Goal: Task Accomplishment & Management: Use online tool/utility

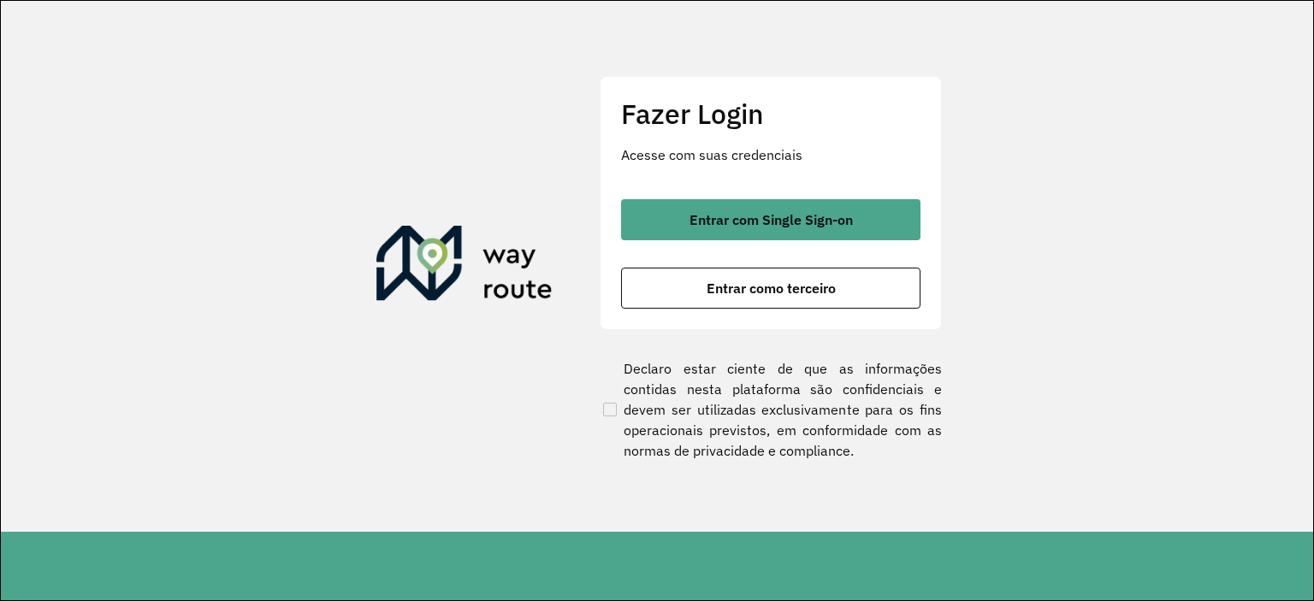
click at [729, 242] on div "Entrar com Single Sign-on Entrar como terceiro" at bounding box center [770, 253] width 299 height 109
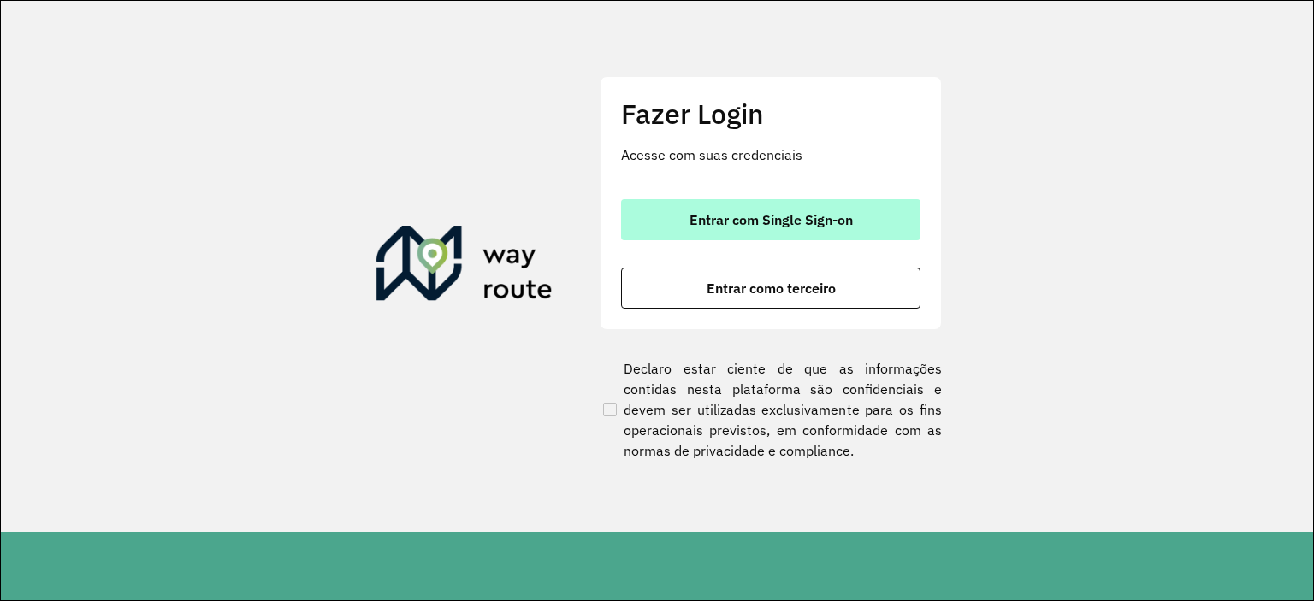
click at [741, 222] on span "Entrar com Single Sign-on" at bounding box center [770, 220] width 163 height 14
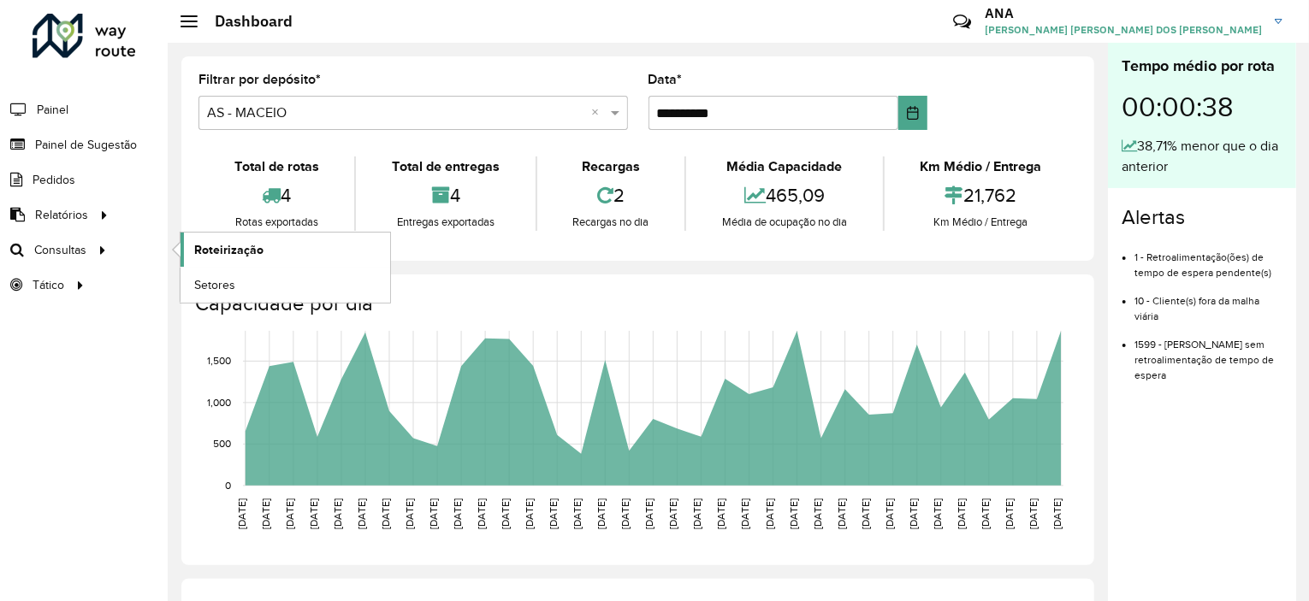
click at [267, 246] on link "Roteirização" at bounding box center [285, 250] width 210 height 34
click at [38, 136] on span "Painel de Sugestão" at bounding box center [88, 145] width 107 height 18
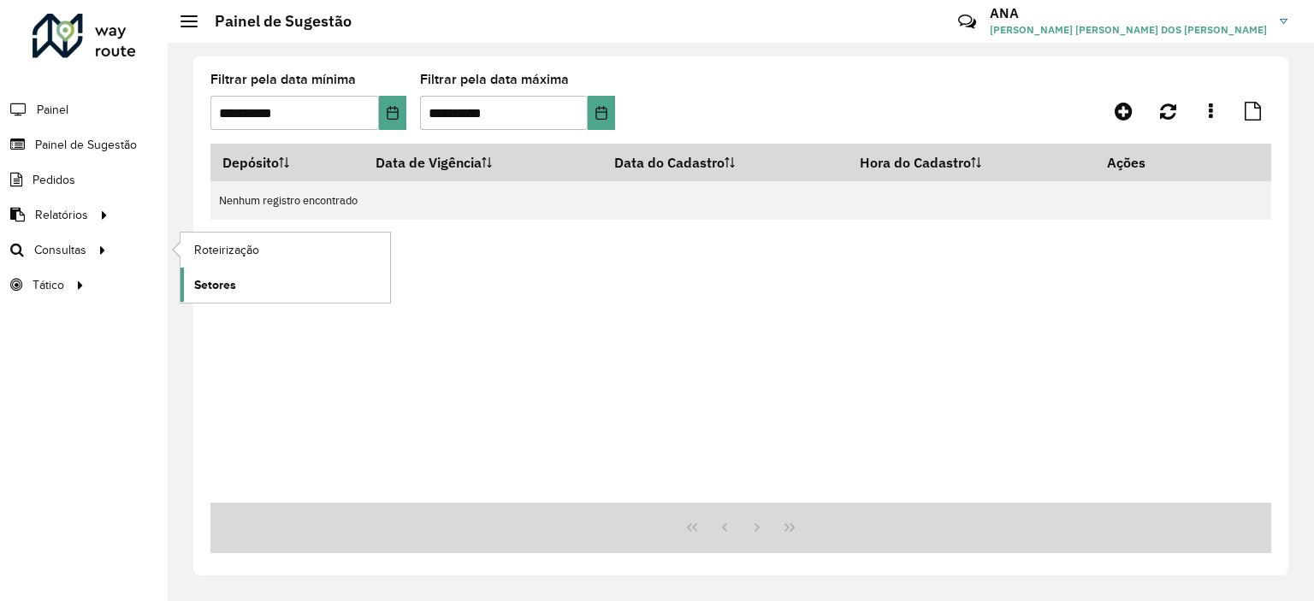
click at [226, 288] on span "Setores" at bounding box center [215, 285] width 42 height 18
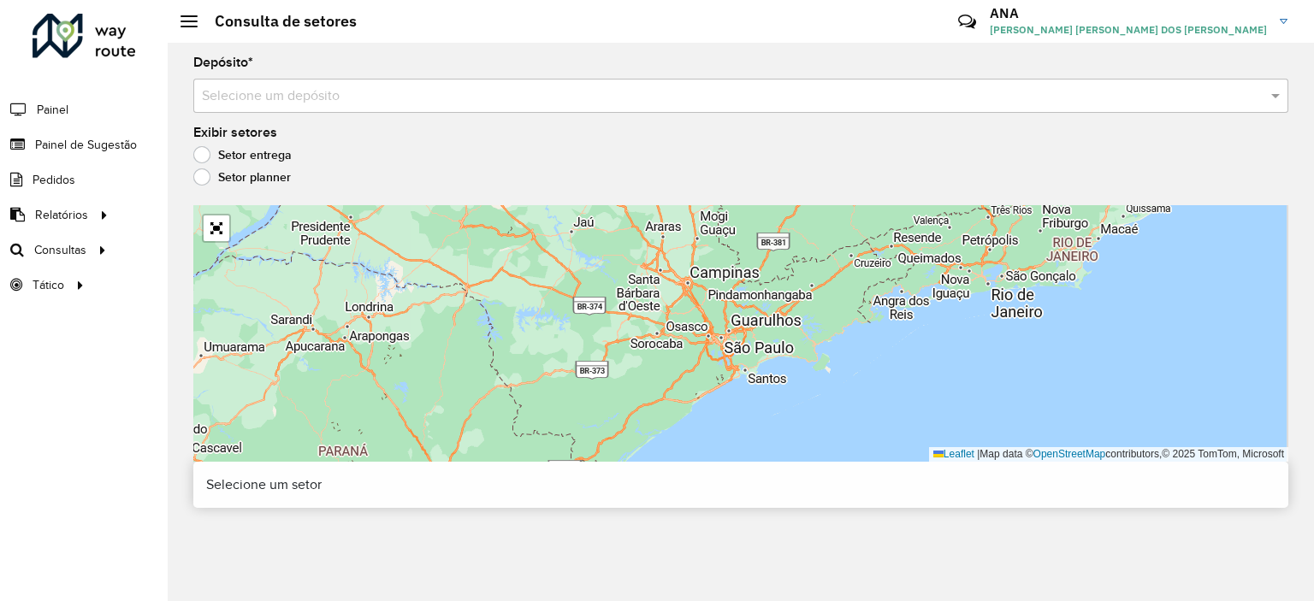
click at [326, 86] on input "text" at bounding box center [724, 96] width 1044 height 21
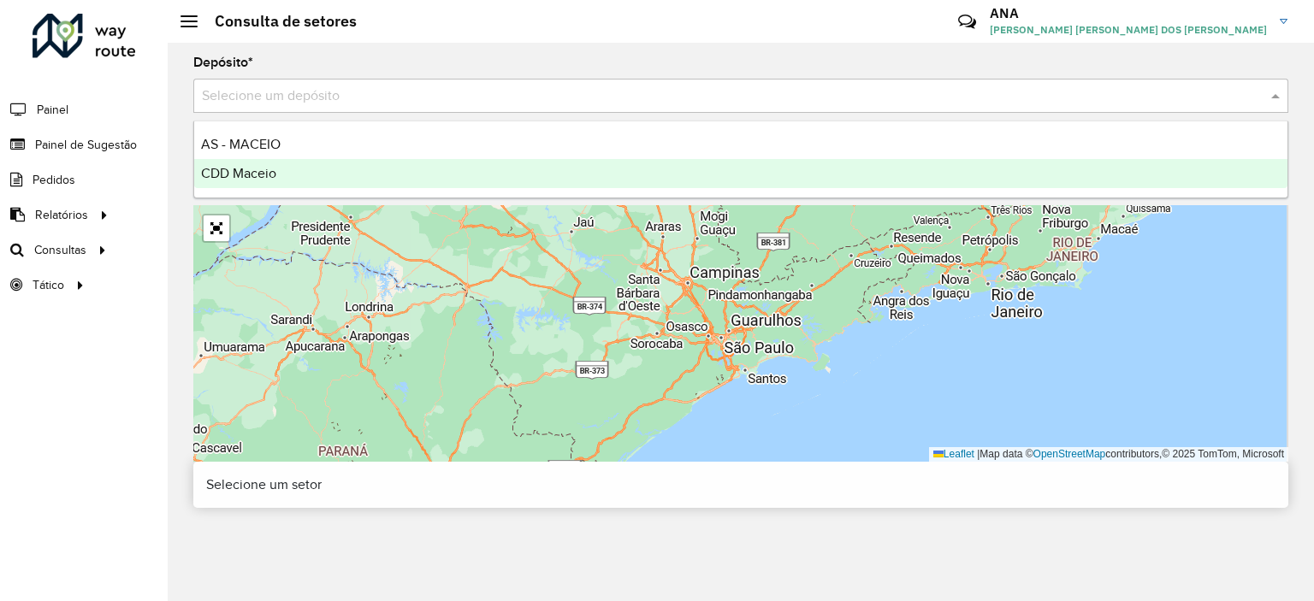
click at [322, 170] on div "CDD Maceio" at bounding box center [740, 173] width 1093 height 29
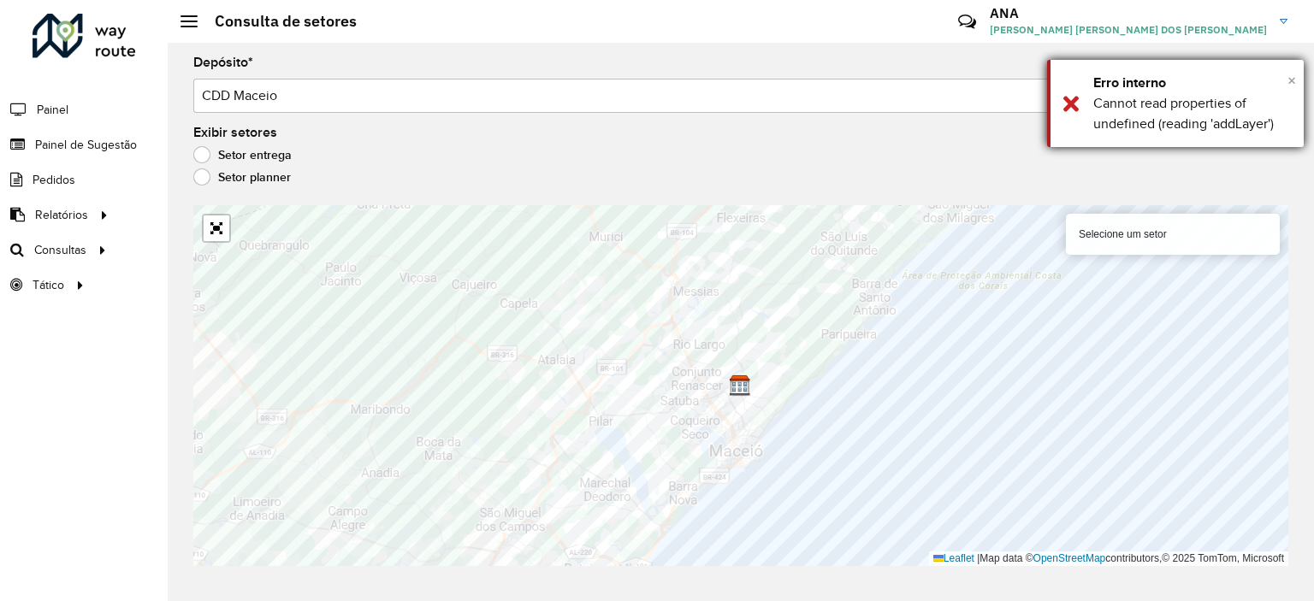
click at [1290, 83] on span "×" at bounding box center [1291, 80] width 9 height 19
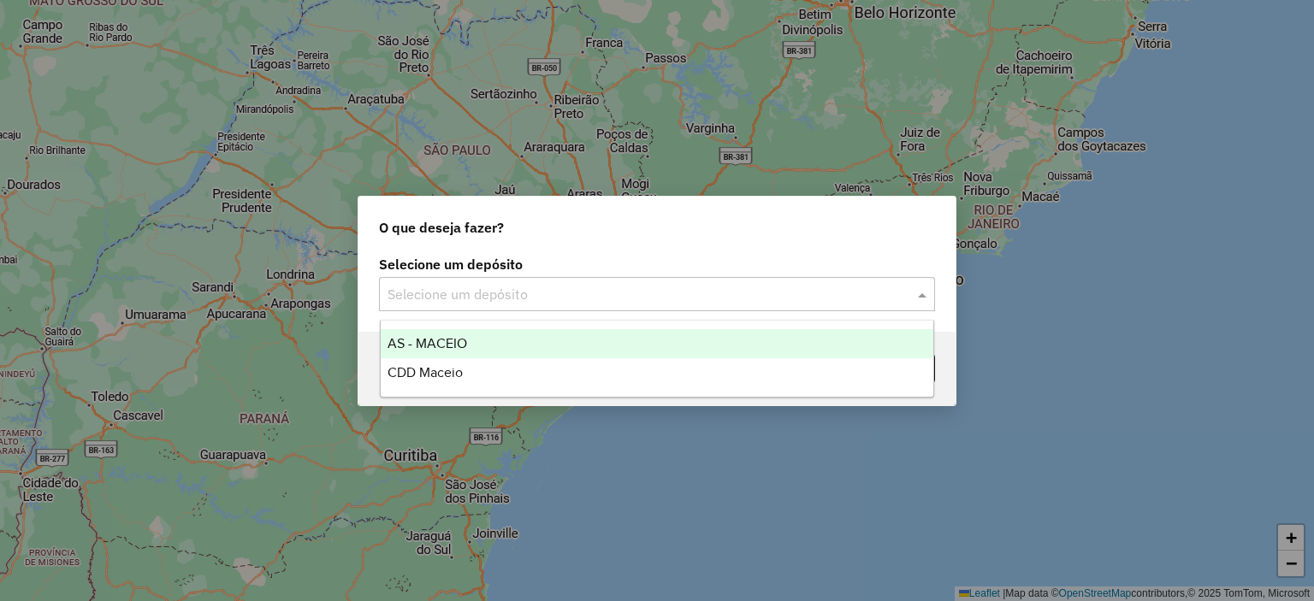
click at [500, 287] on input "text" at bounding box center [639, 295] width 505 height 21
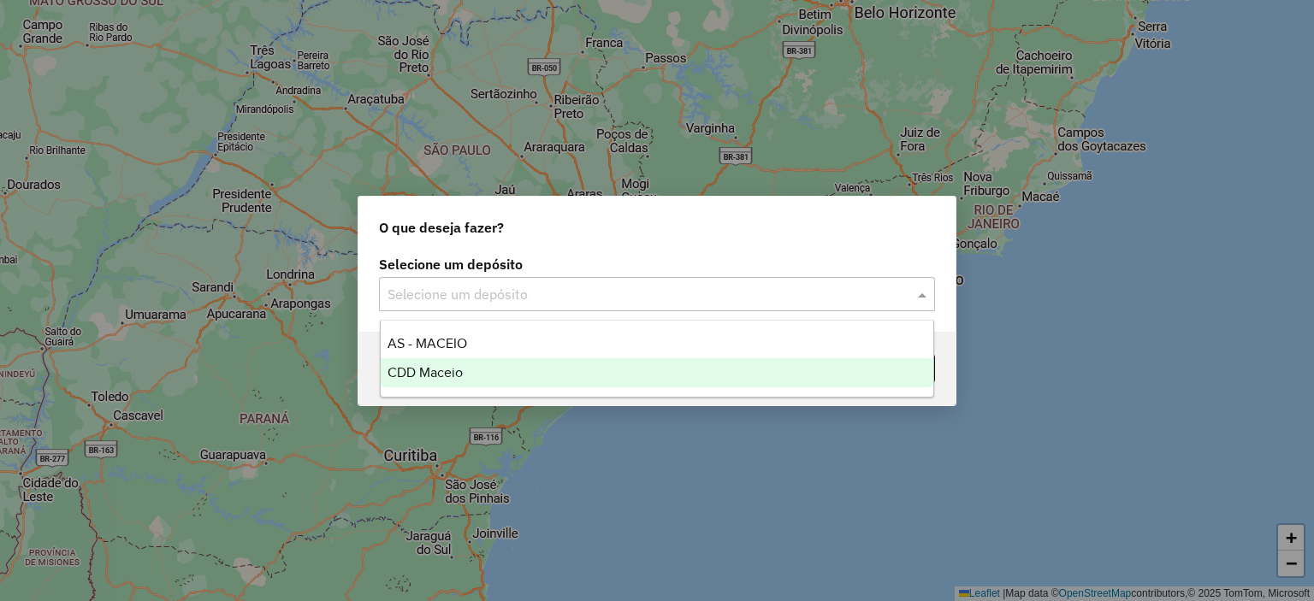
click at [458, 371] on span "CDD Maceio" at bounding box center [424, 372] width 75 height 15
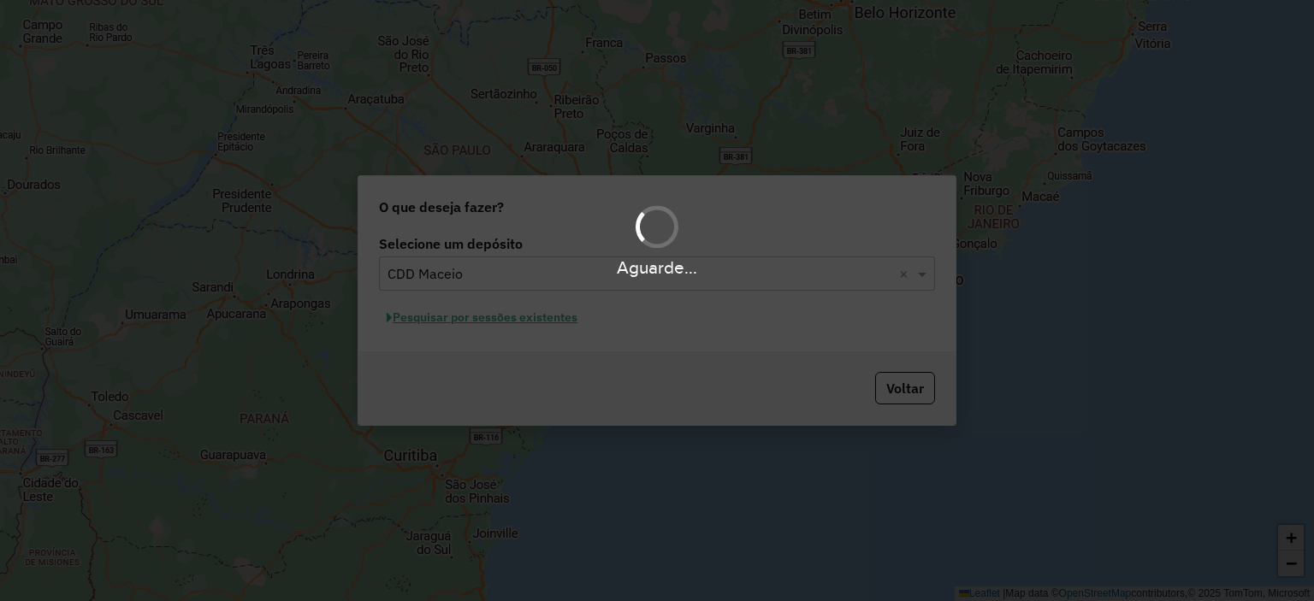
click at [475, 318] on div "Aguarde..." at bounding box center [657, 300] width 1314 height 601
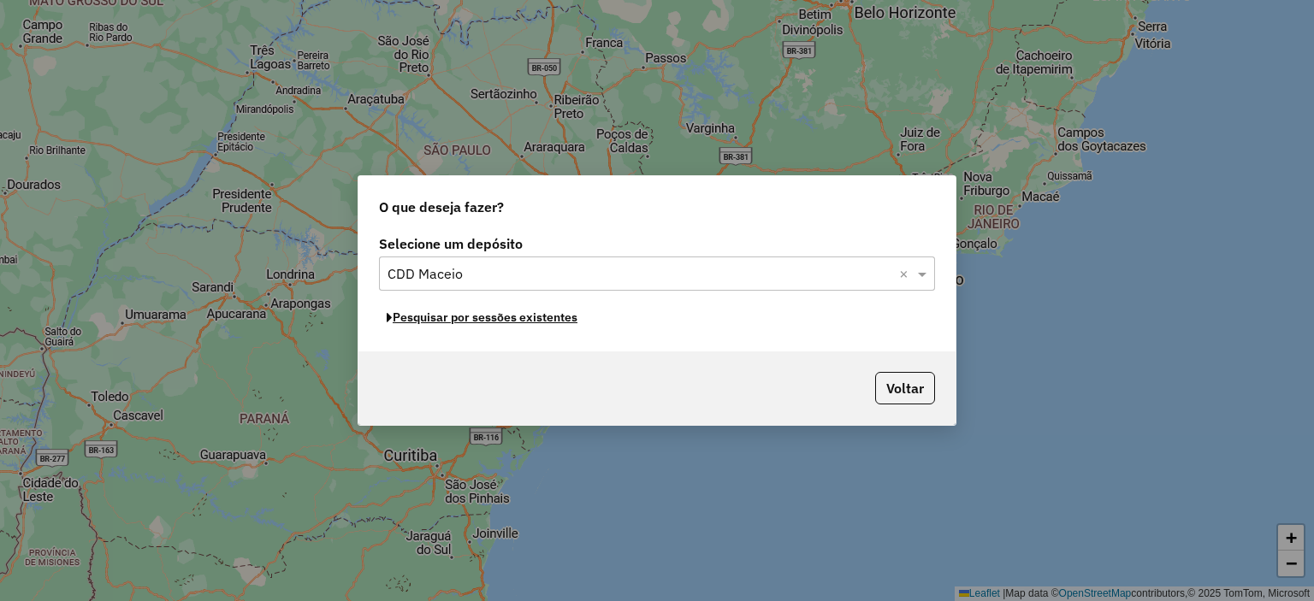
click at [475, 318] on button "Pesquisar por sessões existentes" at bounding box center [482, 317] width 206 height 27
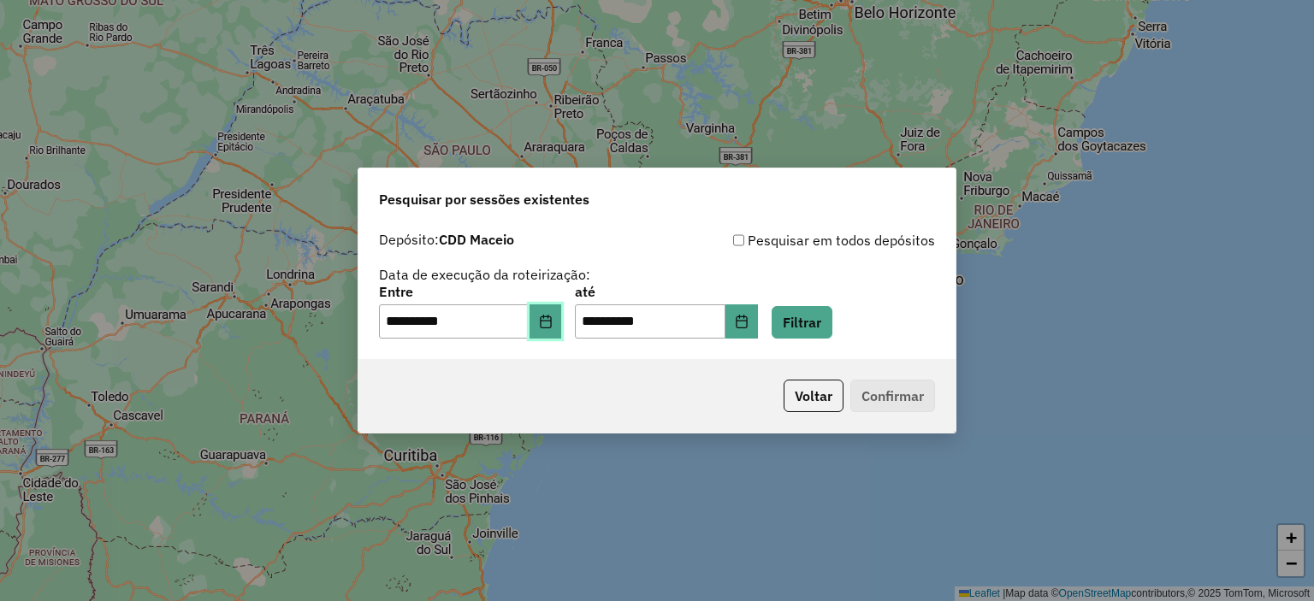
click at [551, 328] on icon "Choose Date" at bounding box center [546, 322] width 14 height 14
click at [800, 328] on button "Filtrar" at bounding box center [802, 322] width 61 height 33
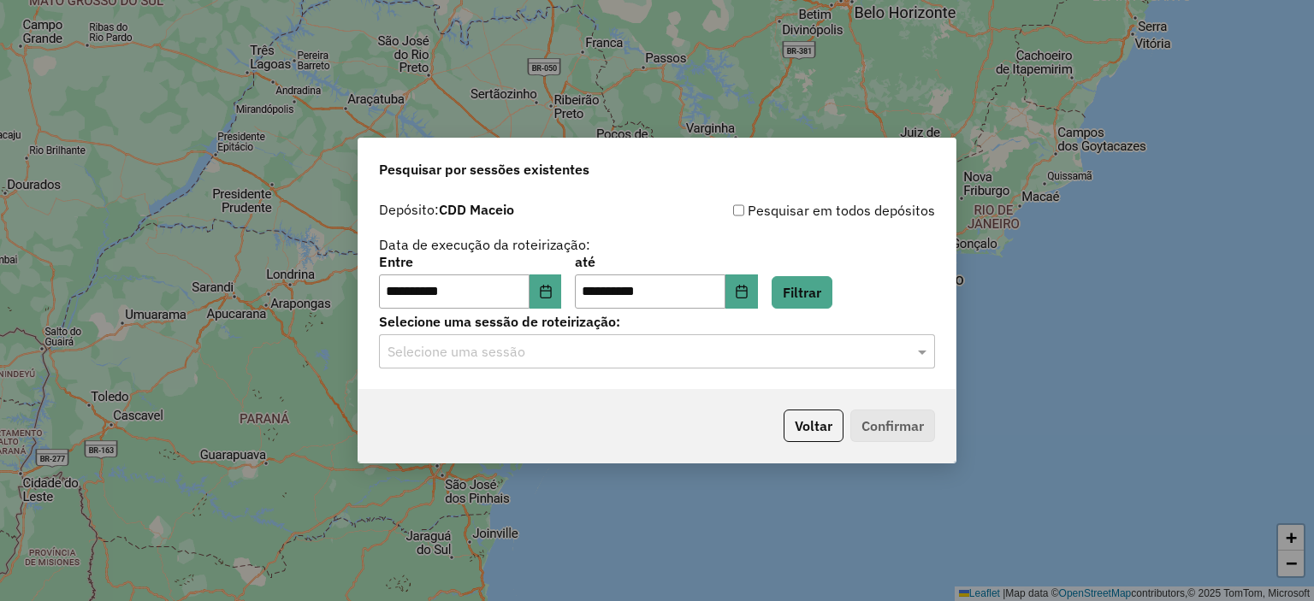
click at [594, 358] on input "text" at bounding box center [639, 352] width 505 height 21
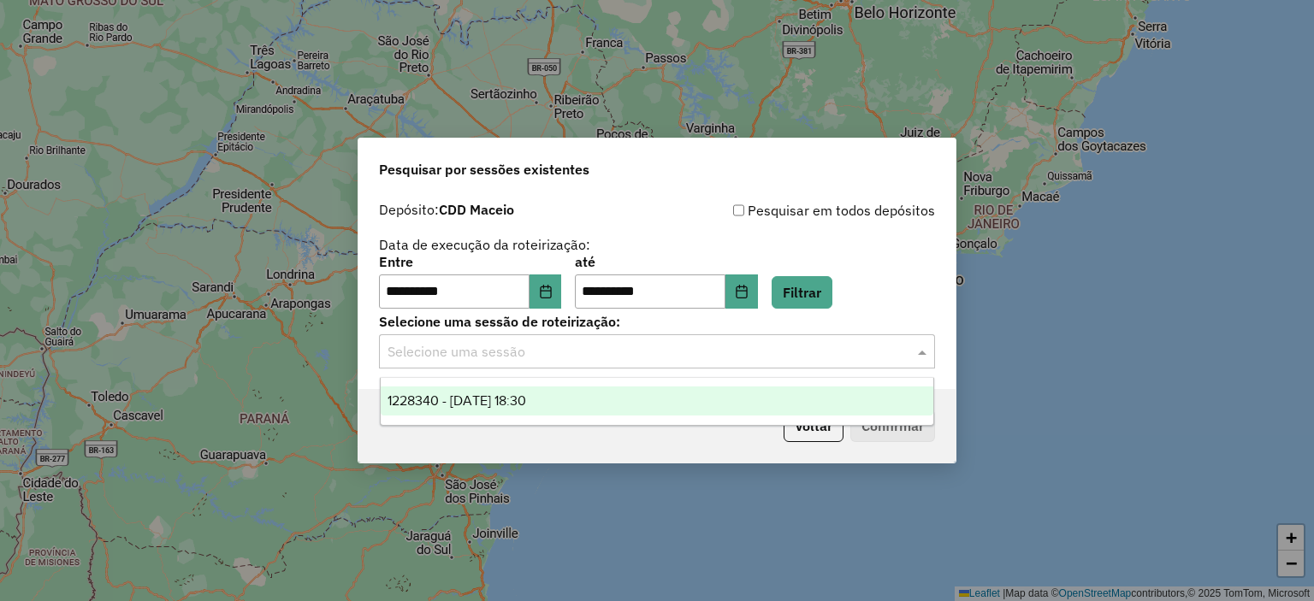
click at [555, 399] on div "1228340 - 12/08/2025 18:30" at bounding box center [657, 401] width 553 height 29
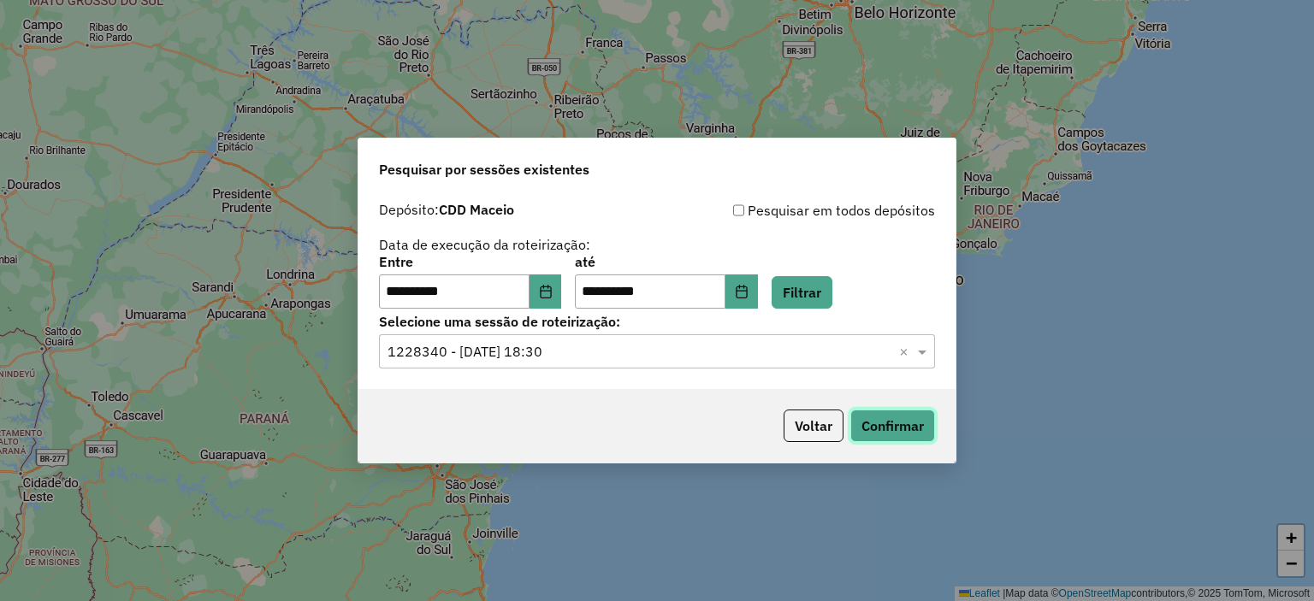
click at [893, 432] on button "Confirmar" at bounding box center [892, 426] width 85 height 33
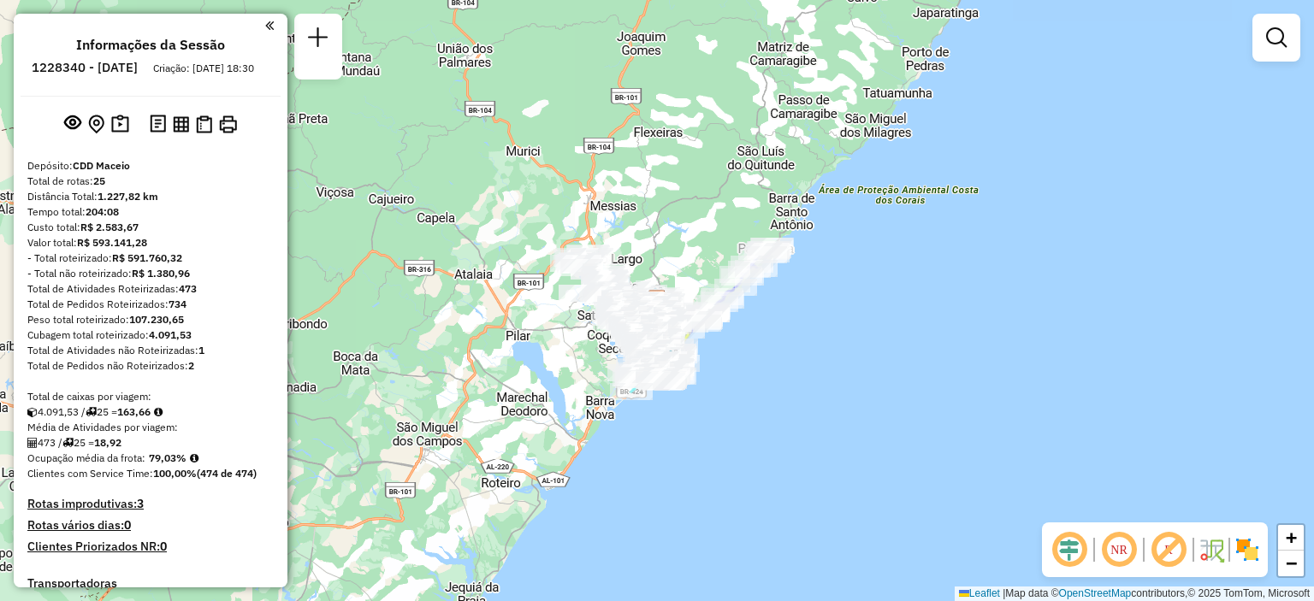
scroll to position [3065, 0]
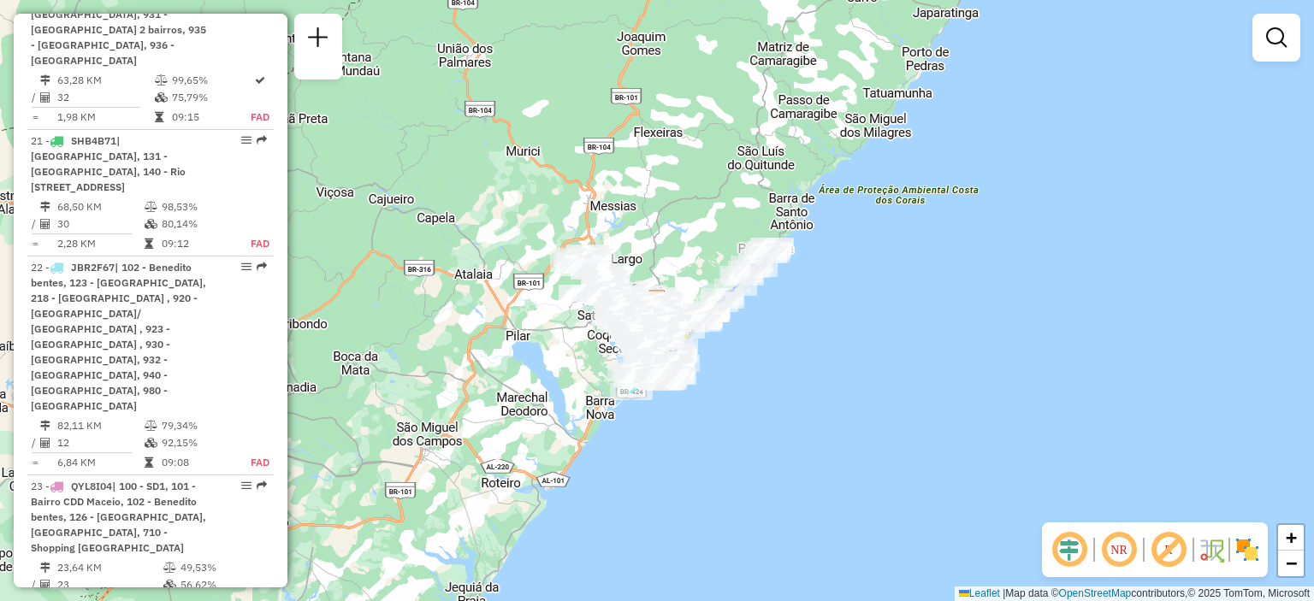
select select "**********"
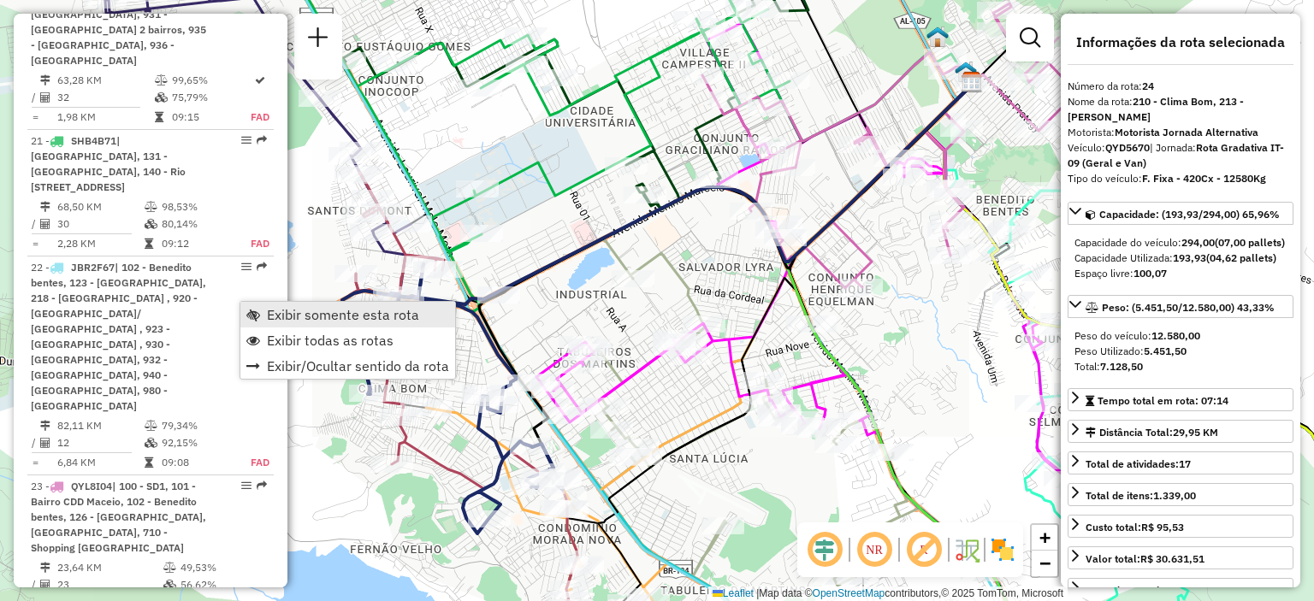
click at [251, 316] on span "Exibir somente esta rota" at bounding box center [253, 315] width 14 height 14
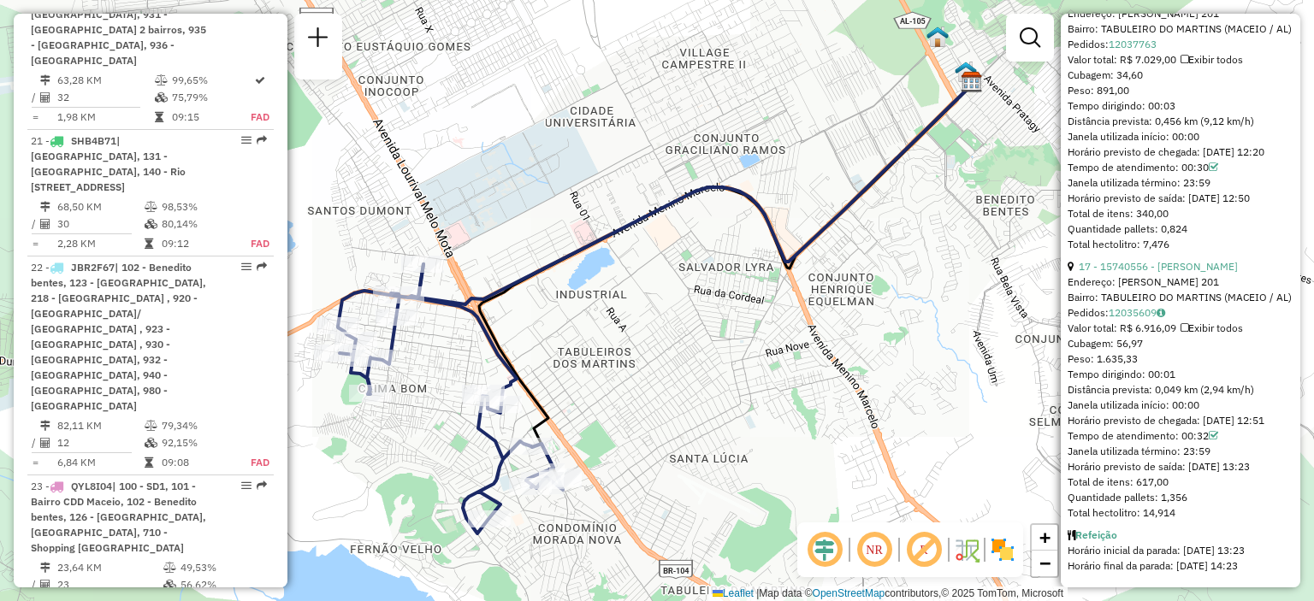
scroll to position [4747, 0]
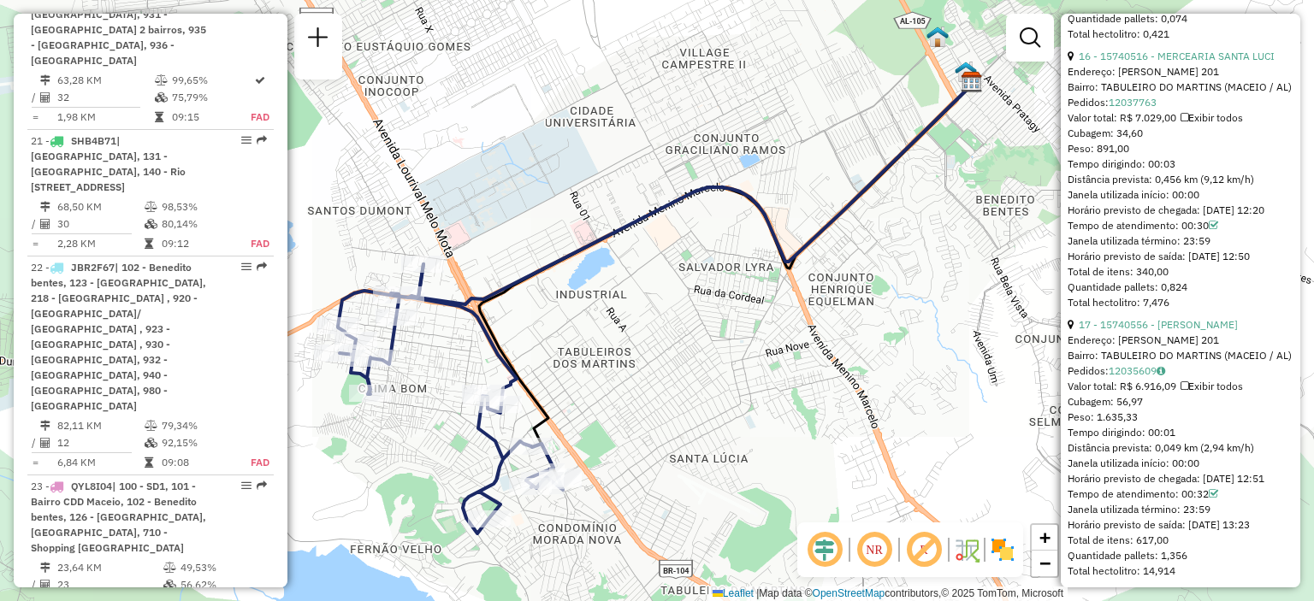
click at [1170, 172] on div "Tempo dirigindo: 00:03" at bounding box center [1180, 164] width 226 height 15
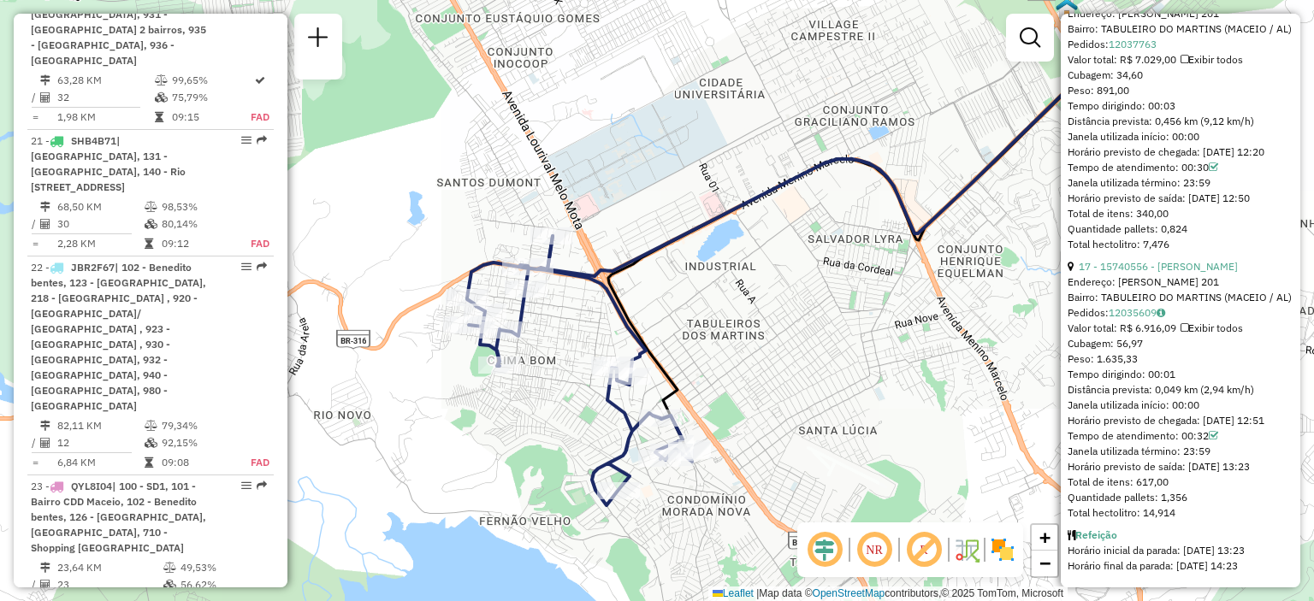
drag, startPoint x: 797, startPoint y: 321, endPoint x: 773, endPoint y: 261, distance: 64.5
click at [773, 261] on div "Janela de atendimento Grade de atendimento Capacidade Transportadoras Veículos …" at bounding box center [657, 300] width 1314 height 601
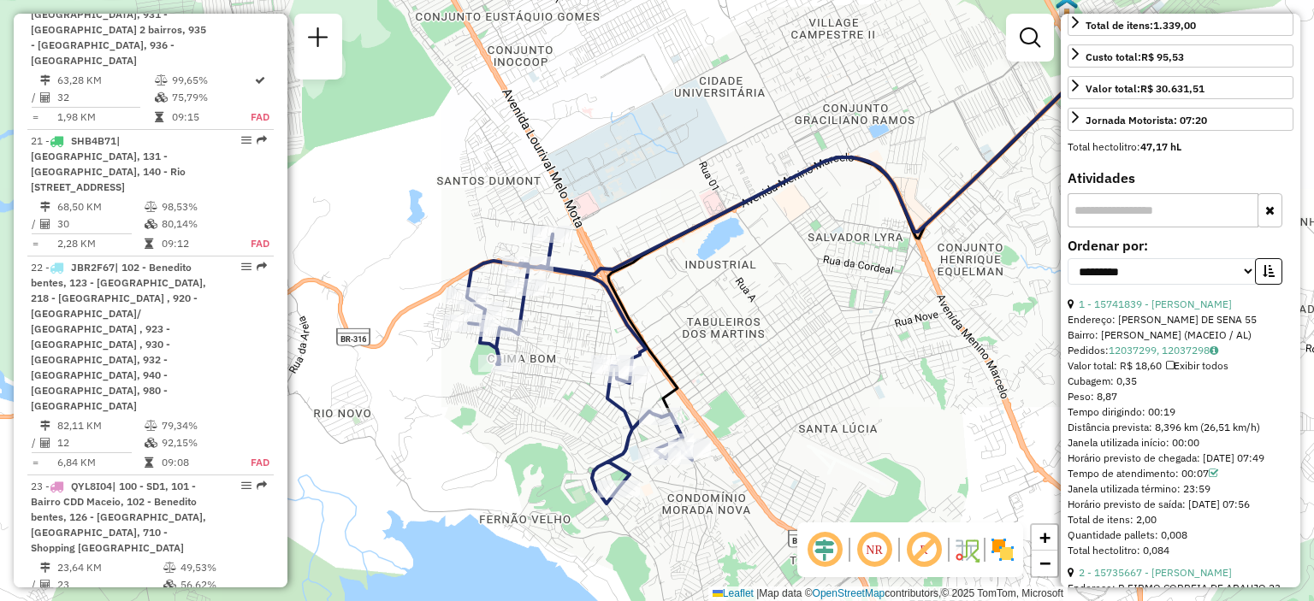
scroll to position [0, 0]
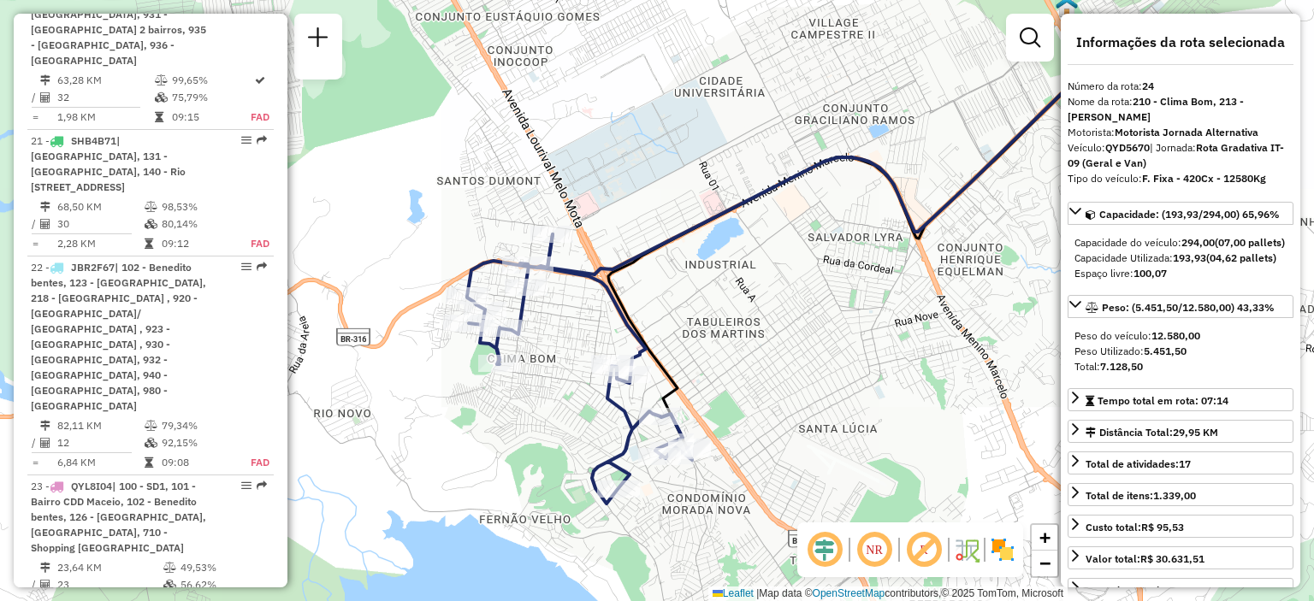
click at [870, 251] on div "Janela de atendimento Grade de atendimento Capacidade Transportadoras Veículos …" at bounding box center [657, 300] width 1314 height 601
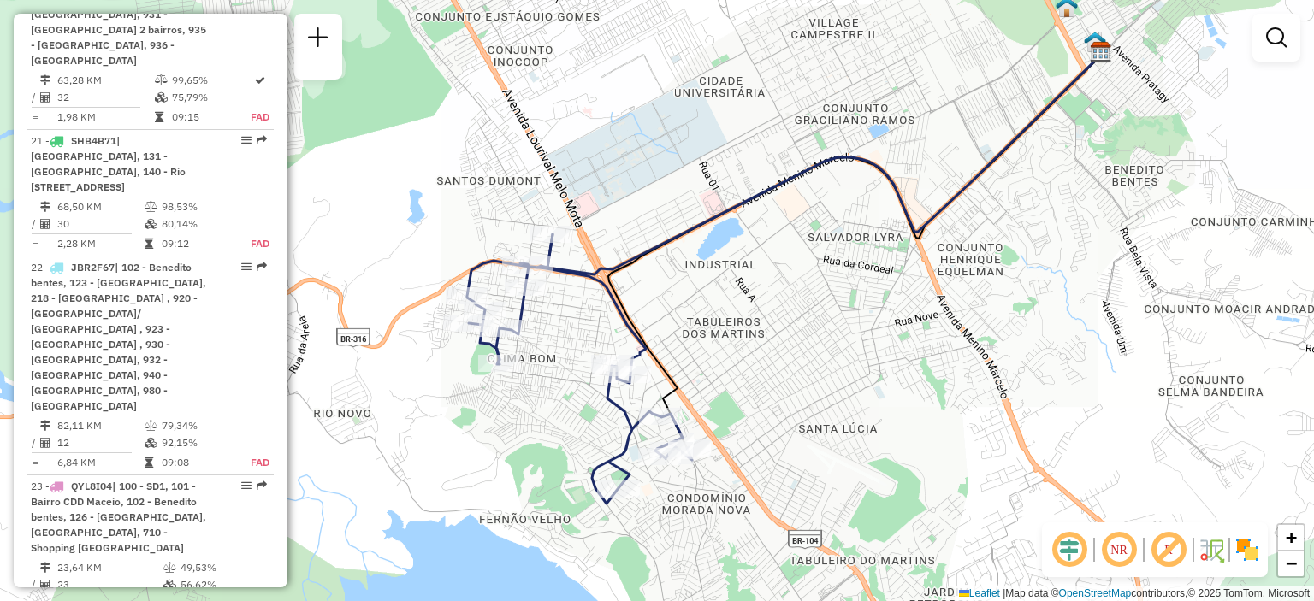
scroll to position [3065, 0]
select select "**********"
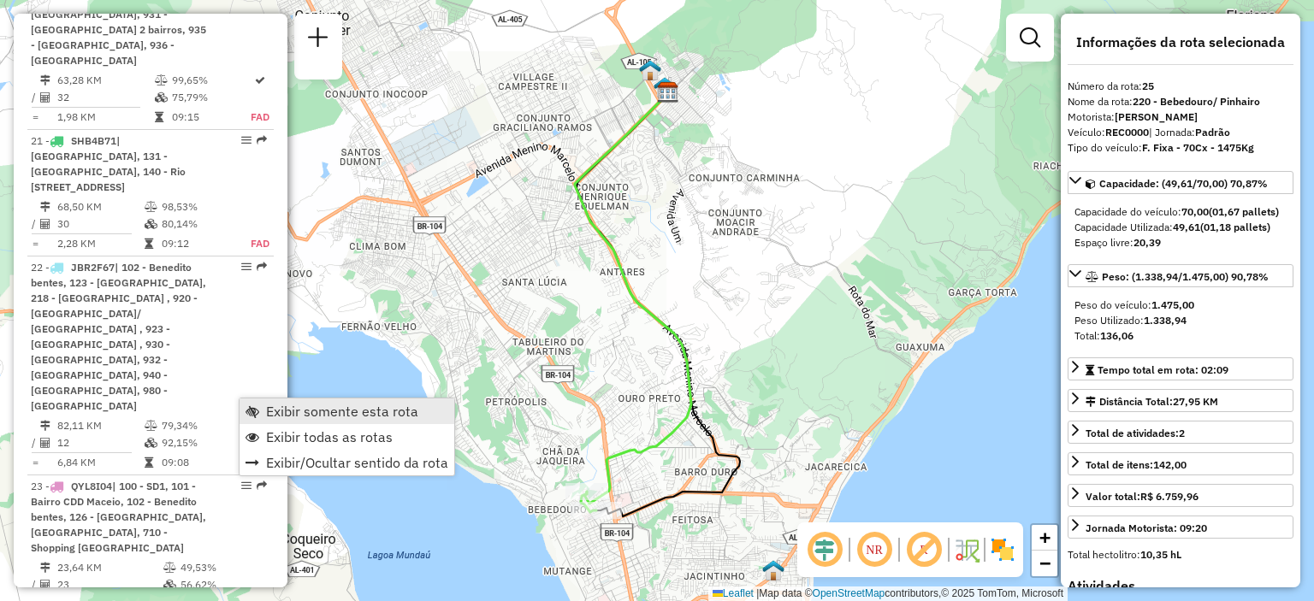
click at [277, 410] on span "Exibir somente esta rota" at bounding box center [342, 412] width 152 height 14
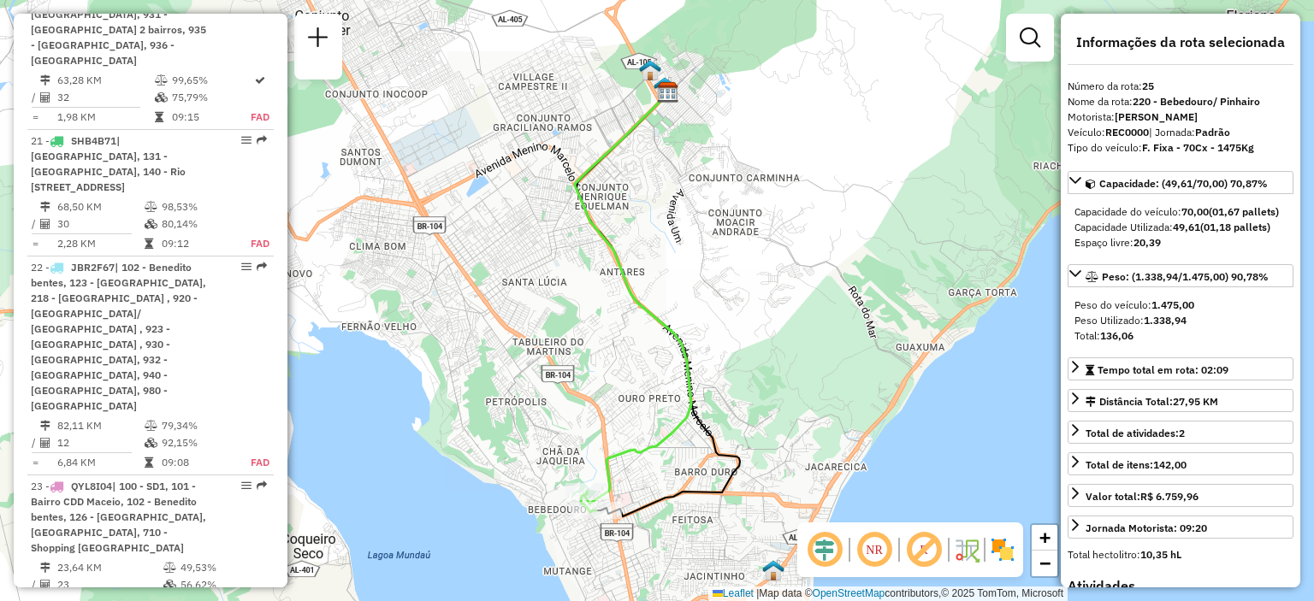
drag, startPoint x: 239, startPoint y: 403, endPoint x: 234, endPoint y: 417, distance: 14.6
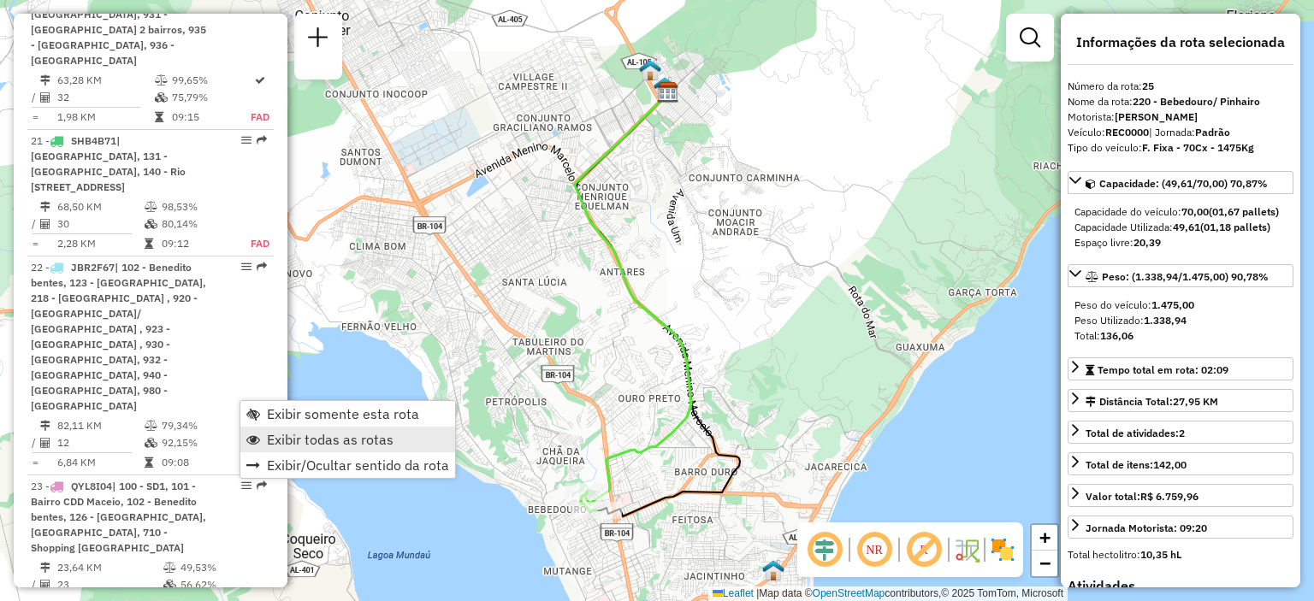
click at [271, 434] on span "Exibir todas as rotas" at bounding box center [330, 440] width 127 height 14
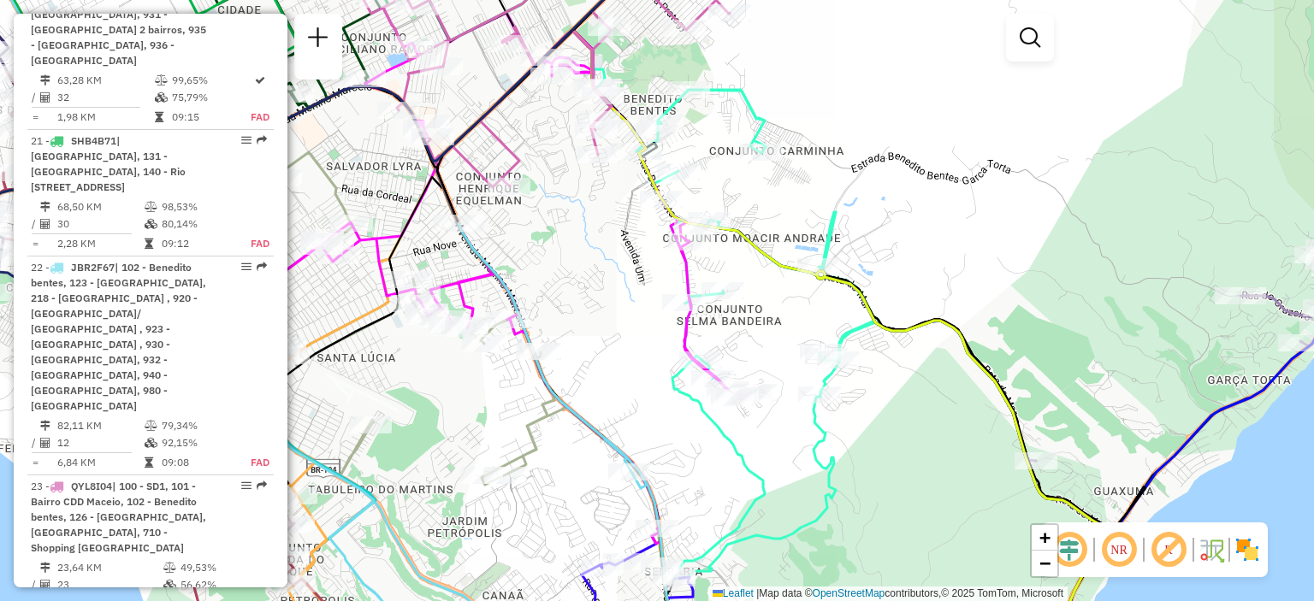
drag, startPoint x: 794, startPoint y: 391, endPoint x: 781, endPoint y: 348, distance: 44.6
click at [781, 348] on div "Janela de atendimento Grade de atendimento Capacidade Transportadoras Veículos …" at bounding box center [657, 300] width 1314 height 601
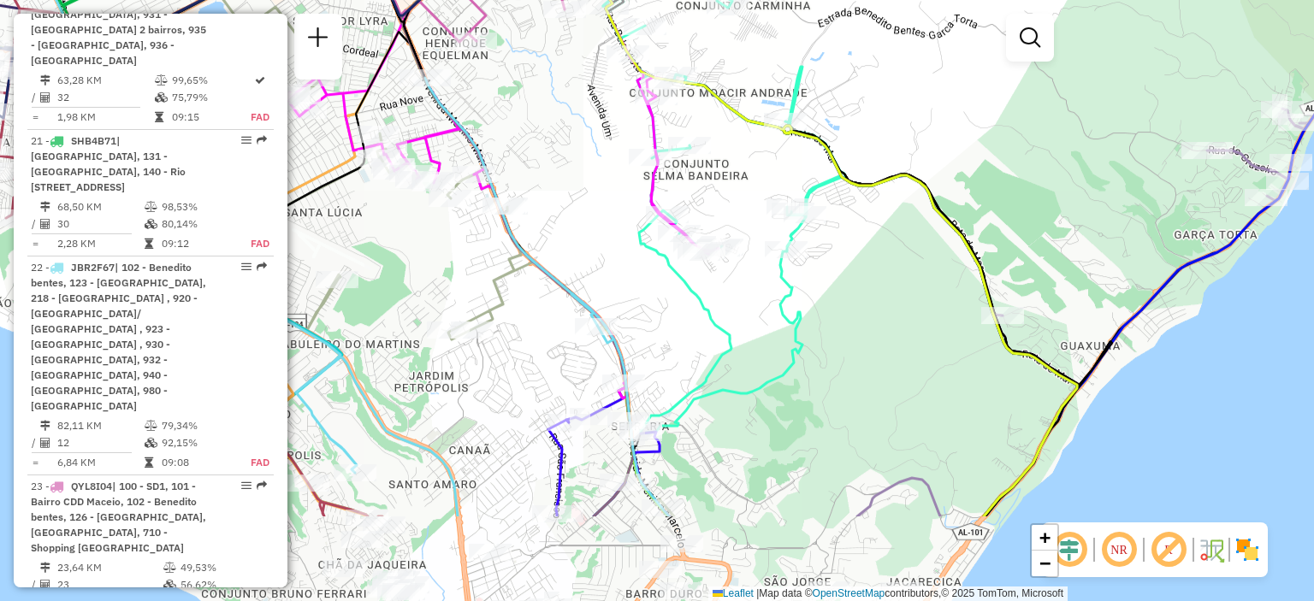
drag, startPoint x: 839, startPoint y: 462, endPoint x: 808, endPoint y: 332, distance: 133.6
click at [808, 332] on div "Janela de atendimento Grade de atendimento Capacidade Transportadoras Veículos …" at bounding box center [657, 300] width 1314 height 601
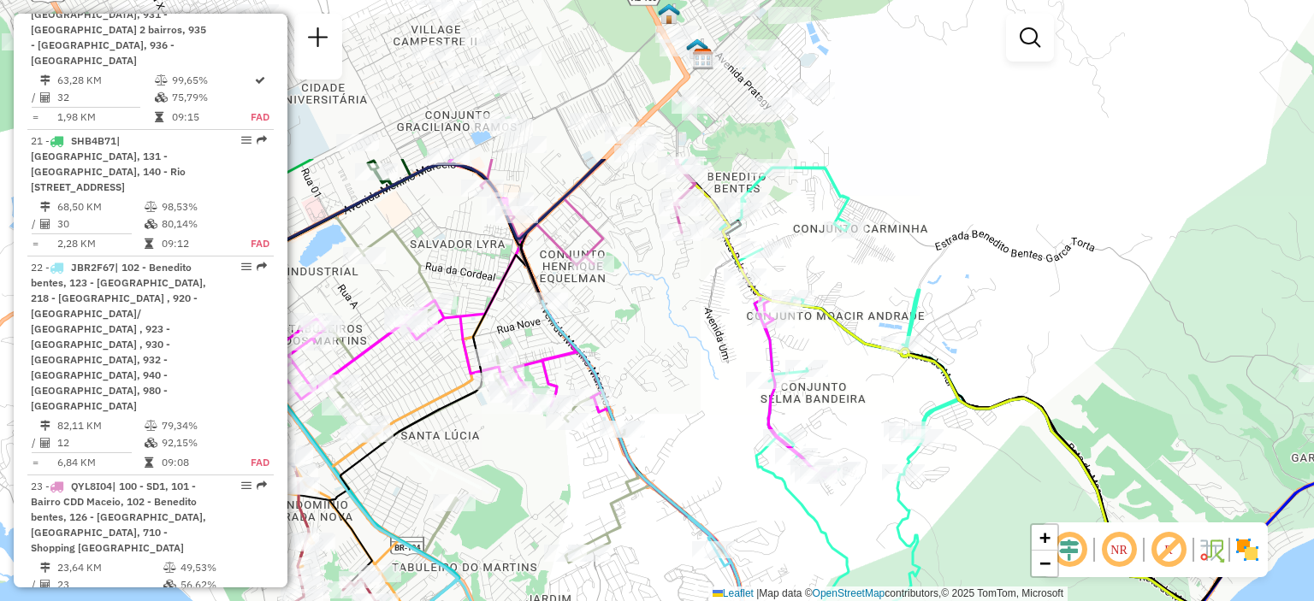
drag, startPoint x: 814, startPoint y: 179, endPoint x: 842, endPoint y: 398, distance: 220.7
click at [842, 398] on div "Janela de atendimento Grade de atendimento Capacidade Transportadoras Veículos …" at bounding box center [657, 300] width 1314 height 601
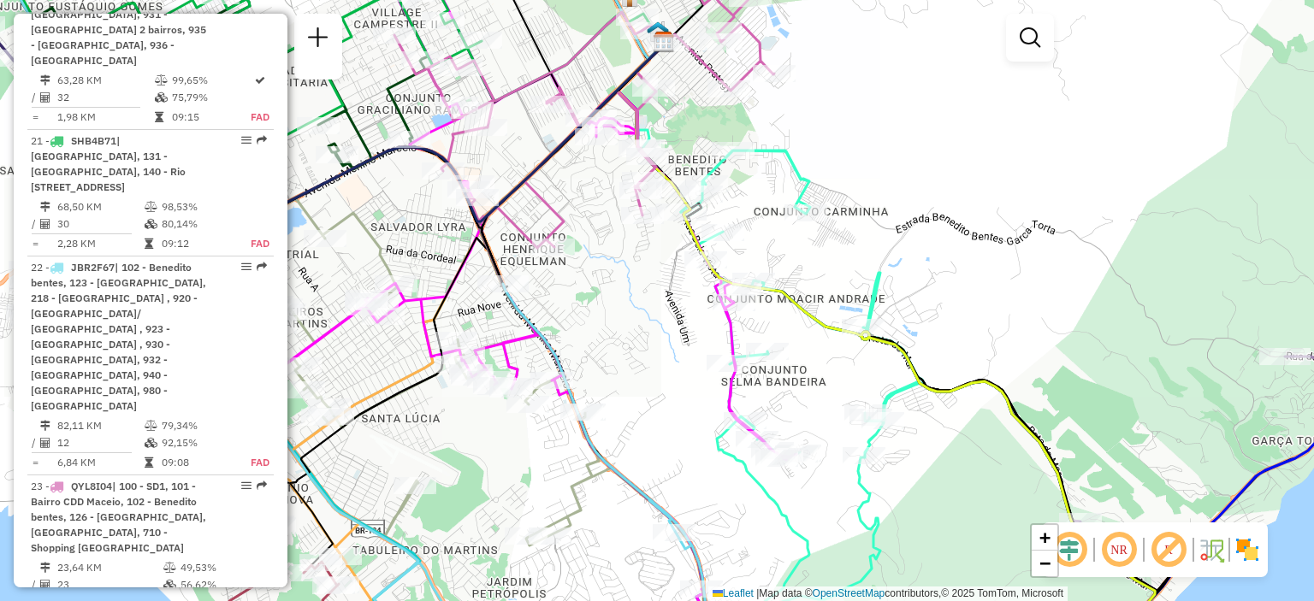
drag, startPoint x: 978, startPoint y: 454, endPoint x: 937, endPoint y: 437, distance: 44.5
click at [937, 437] on div "Janela de atendimento Grade de atendimento Capacidade Transportadoras Veículos …" at bounding box center [657, 300] width 1314 height 601
select select "**********"
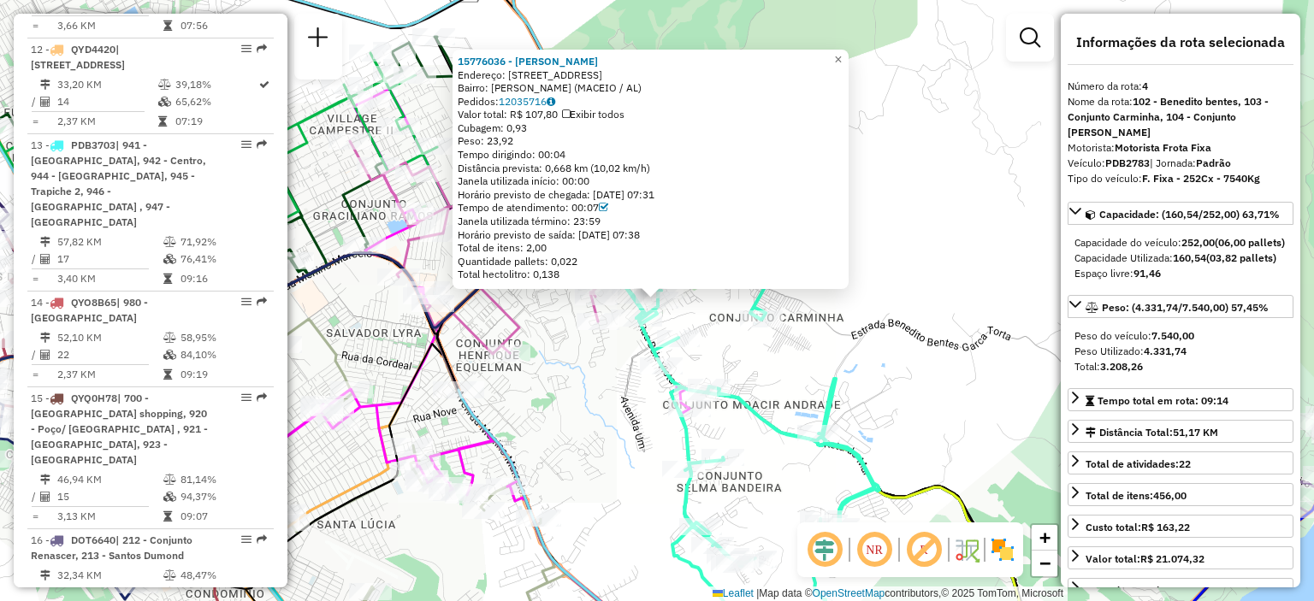
scroll to position [982, 0]
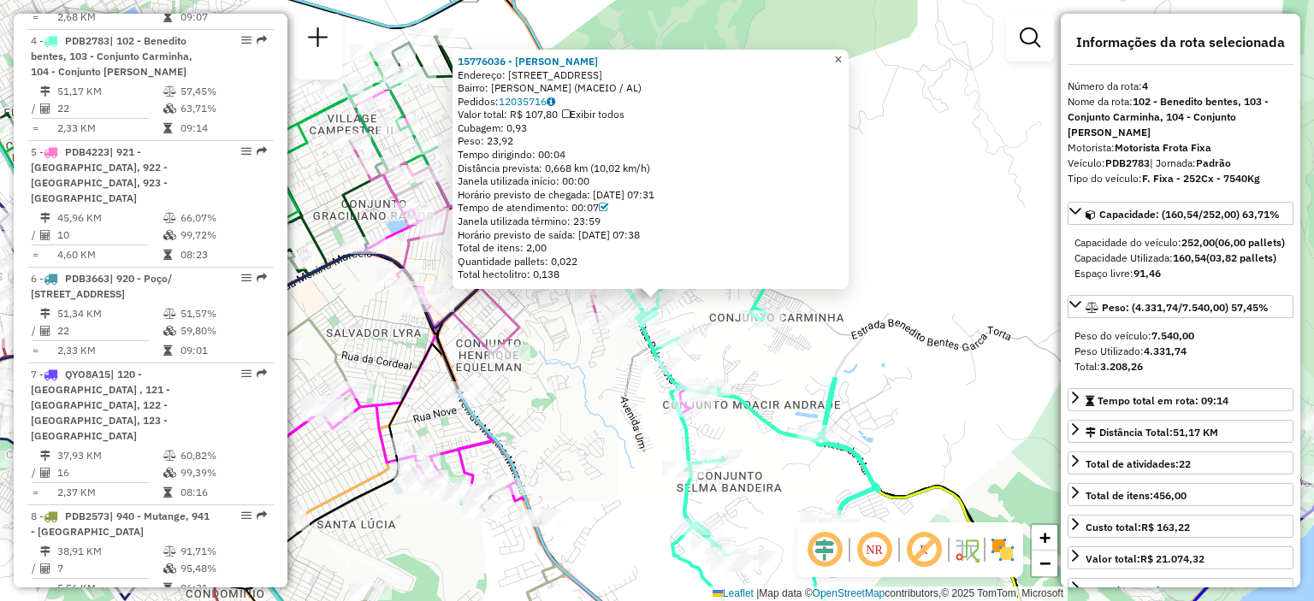
click at [842, 55] on span "×" at bounding box center [838, 59] width 8 height 15
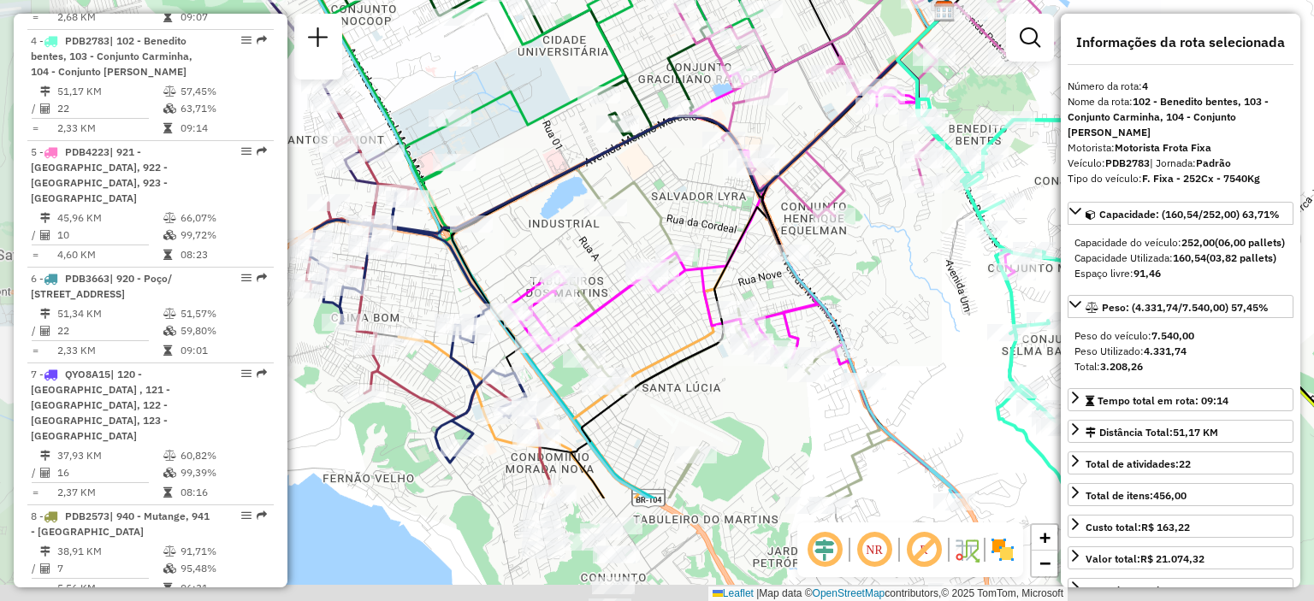
drag, startPoint x: 761, startPoint y: 427, endPoint x: 862, endPoint y: 251, distance: 203.1
click at [862, 251] on div "Janela de atendimento Grade de atendimento Capacidade Transportadoras Veículos …" at bounding box center [657, 300] width 1314 height 601
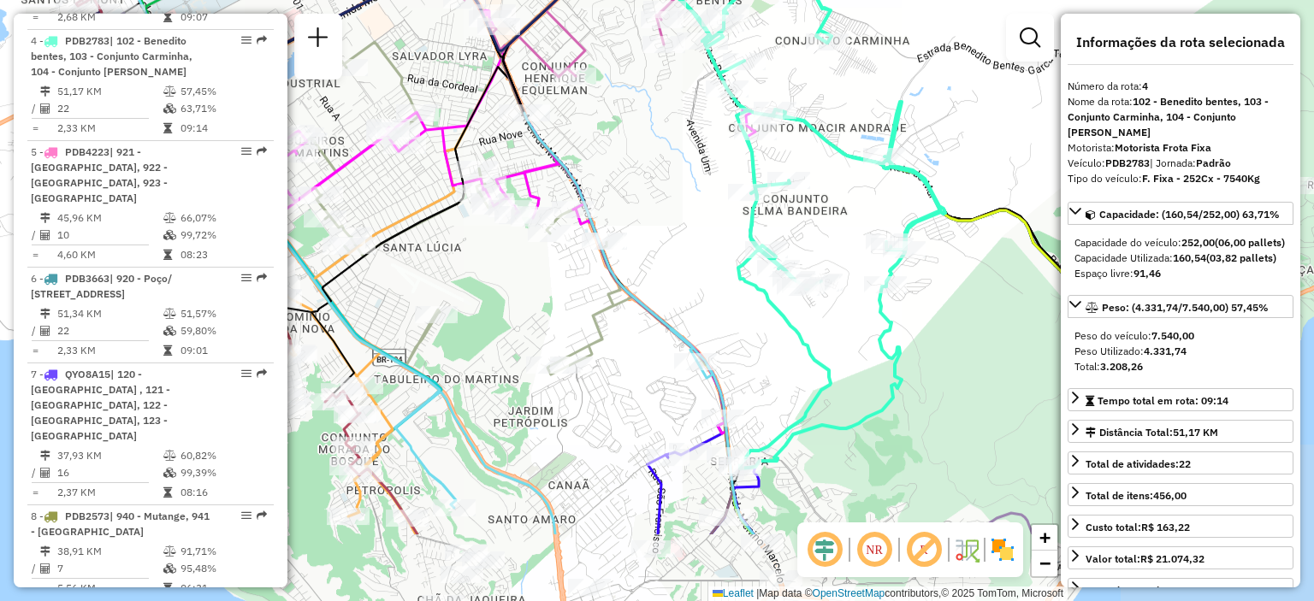
drag, startPoint x: 795, startPoint y: 454, endPoint x: 517, endPoint y: 317, distance: 310.6
click at [517, 317] on div "Janela de atendimento Grade de atendimento Capacidade Transportadoras Veículos …" at bounding box center [657, 300] width 1314 height 601
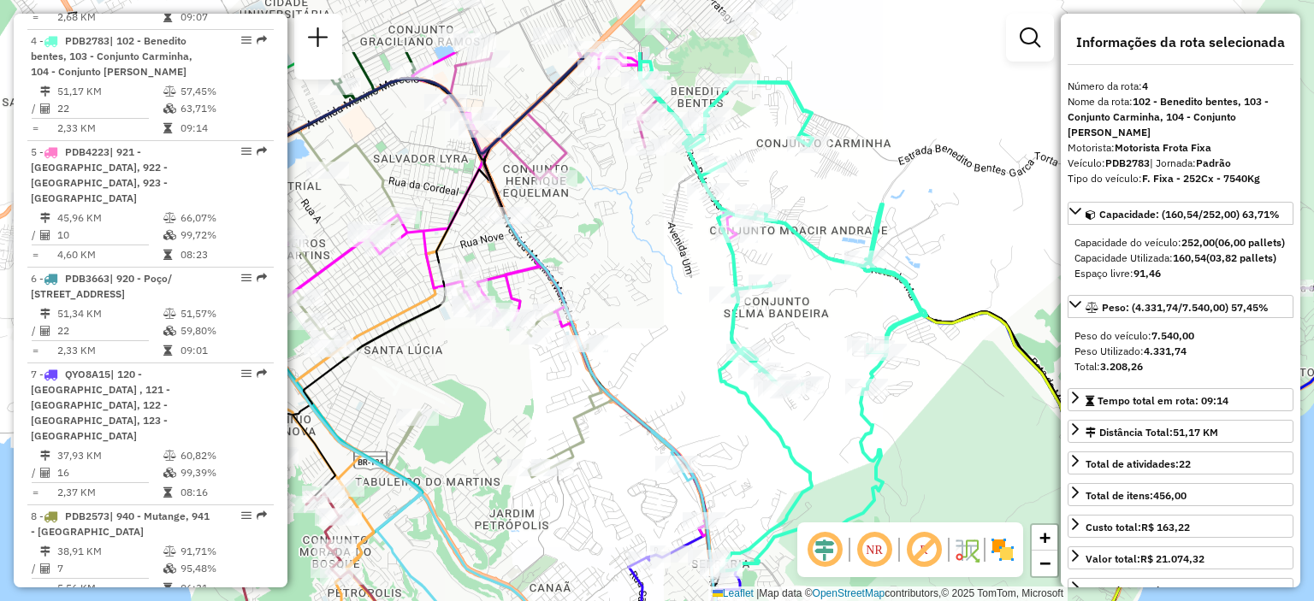
drag, startPoint x: 742, startPoint y: 169, endPoint x: 735, endPoint y: 281, distance: 112.3
click at [735, 281] on icon at bounding box center [784, 317] width 286 height 510
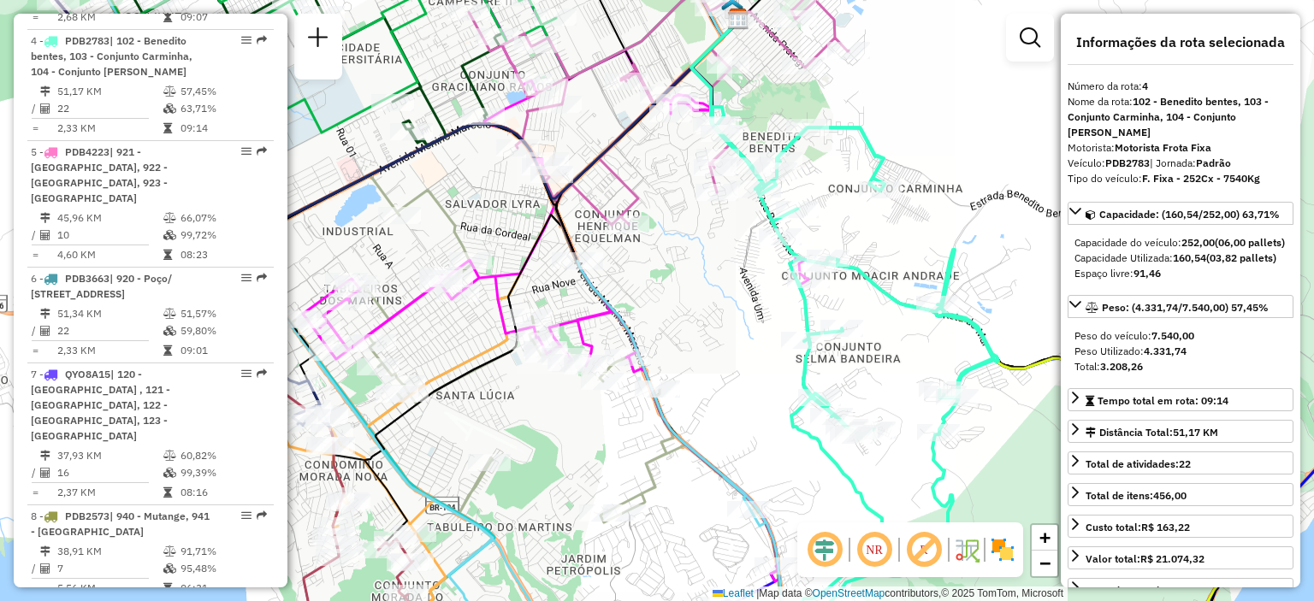
drag, startPoint x: 675, startPoint y: 273, endPoint x: 743, endPoint y: 319, distance: 82.6
click at [746, 319] on div "Janela de atendimento Grade de atendimento Capacidade Transportadoras Veículos …" at bounding box center [657, 300] width 1314 height 601
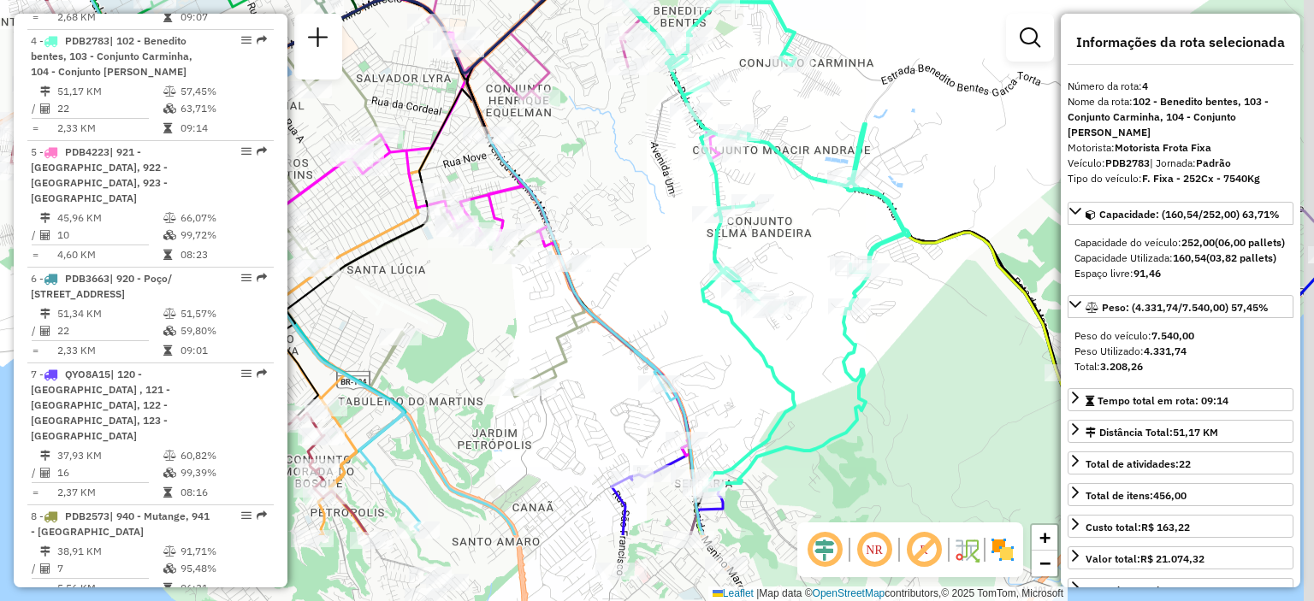
drag, startPoint x: 828, startPoint y: 352, endPoint x: 766, endPoint y: 266, distance: 105.9
click at [766, 266] on div "Janela de atendimento Grade de atendimento Capacidade Transportadoras Veículos …" at bounding box center [657, 300] width 1314 height 601
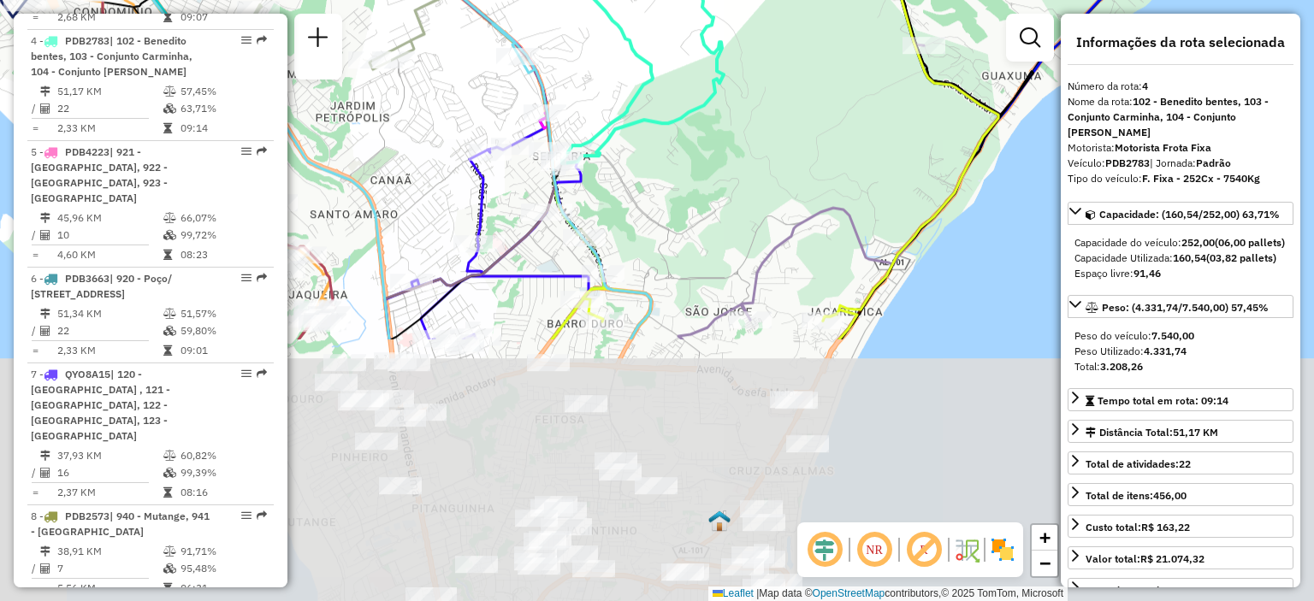
drag, startPoint x: 554, startPoint y: 287, endPoint x: 512, endPoint y: 157, distance: 136.6
click at [511, 151] on div "Janela de atendimento Grade de atendimento Capacidade Transportadoras Veículos …" at bounding box center [657, 300] width 1314 height 601
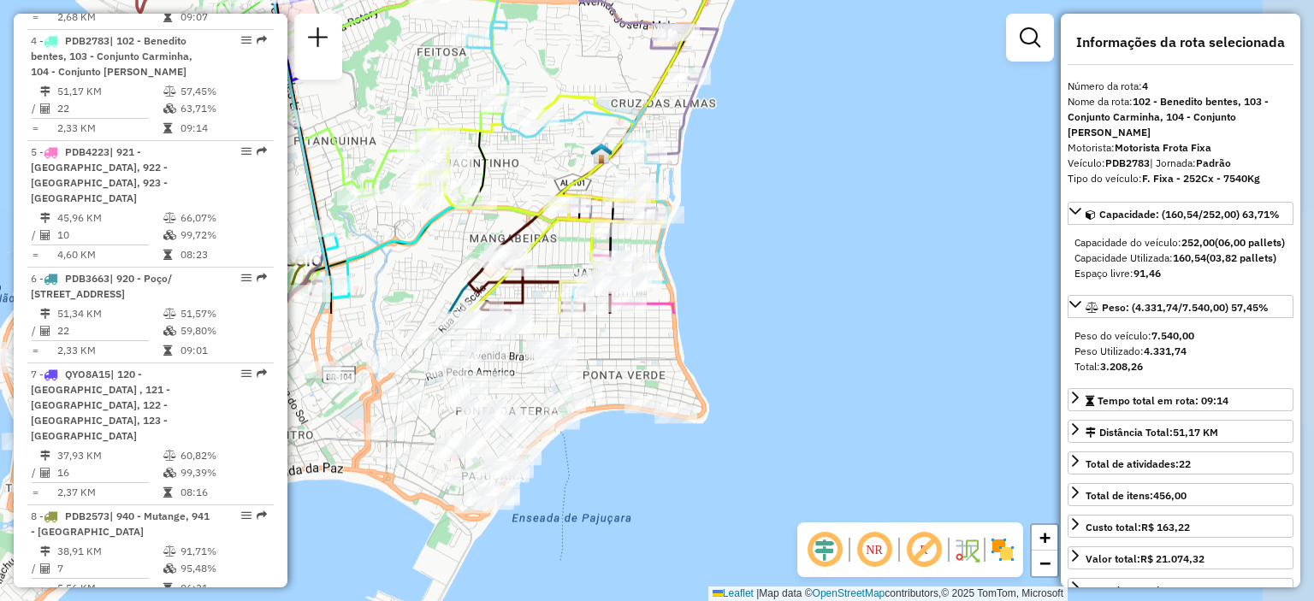
drag, startPoint x: 606, startPoint y: 273, endPoint x: 532, endPoint y: 92, distance: 194.9
click at [532, 92] on div "Rota 1 - Placa QYP3I76 15748109 - 61.015.900 ALLINY STACY BATISTA COSTA SA Jane…" at bounding box center [657, 300] width 1314 height 601
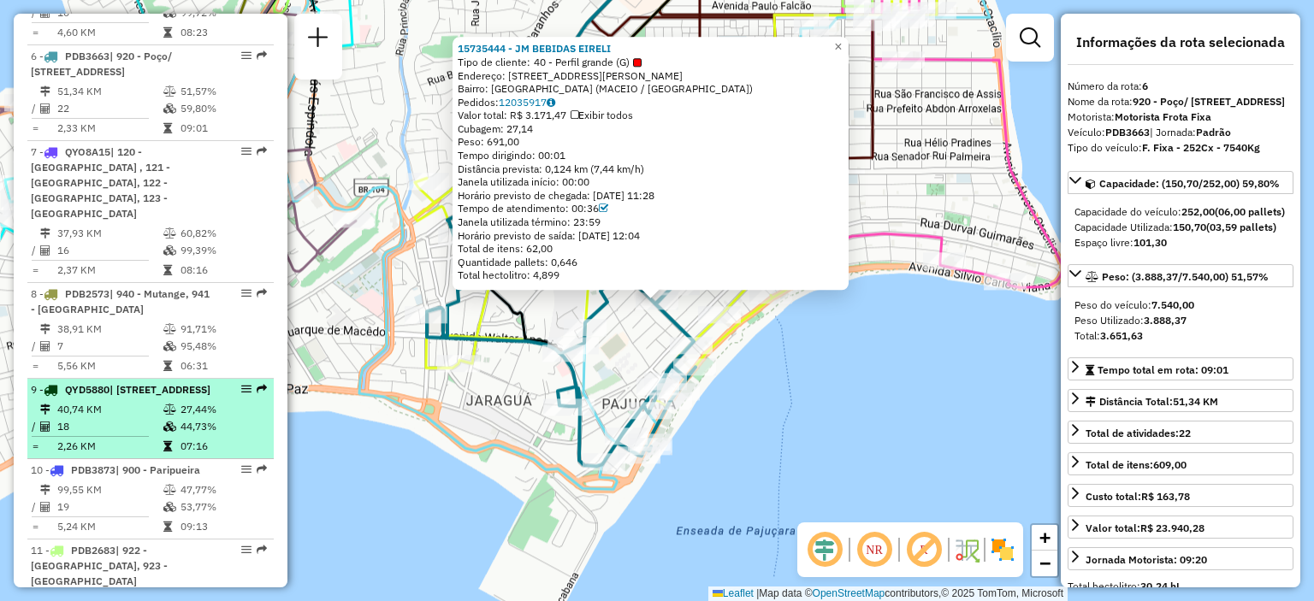
scroll to position [862, 0]
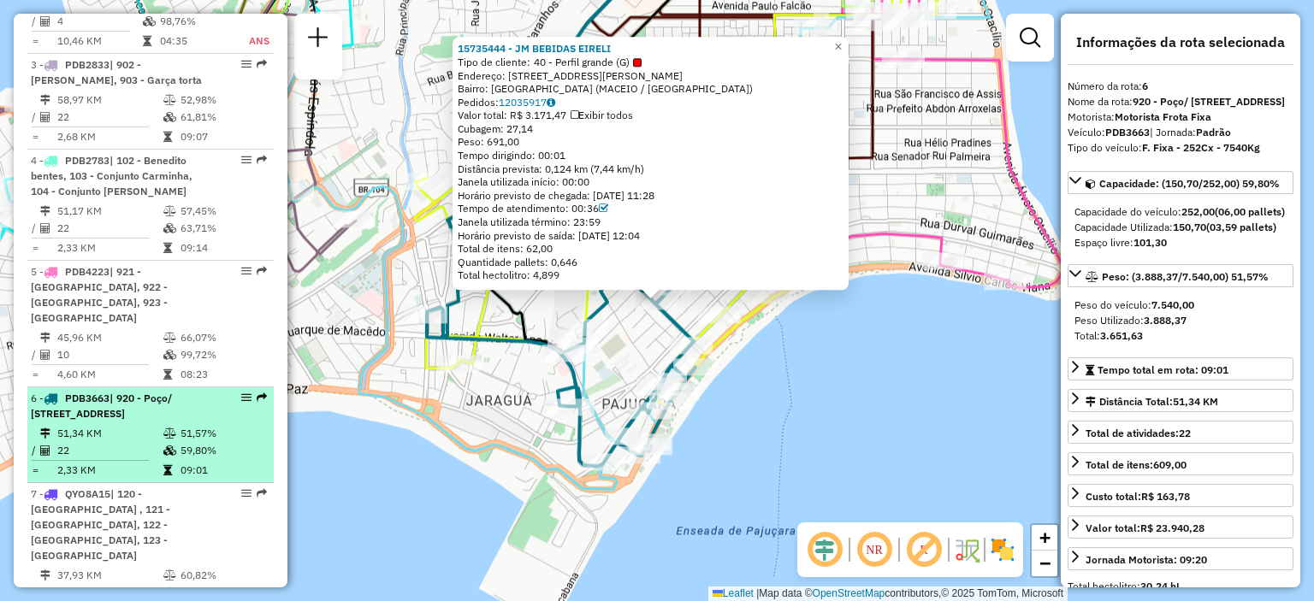
click at [139, 392] on span "| 920 - Poço/ Jaragua , 921 - Ponta da terra, 923 - Jatiúca" at bounding box center [101, 406] width 141 height 28
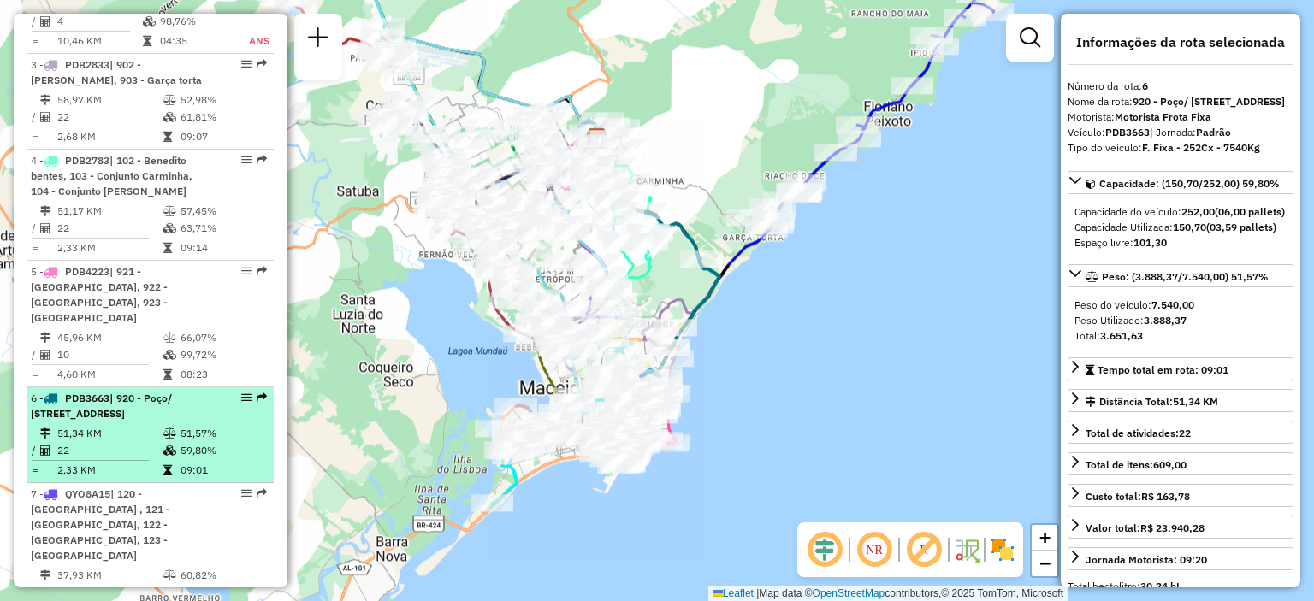
click at [141, 392] on span "| 920 - Poço/ Jaragua , 921 - Ponta da terra, 923 - Jatiúca" at bounding box center [101, 406] width 141 height 28
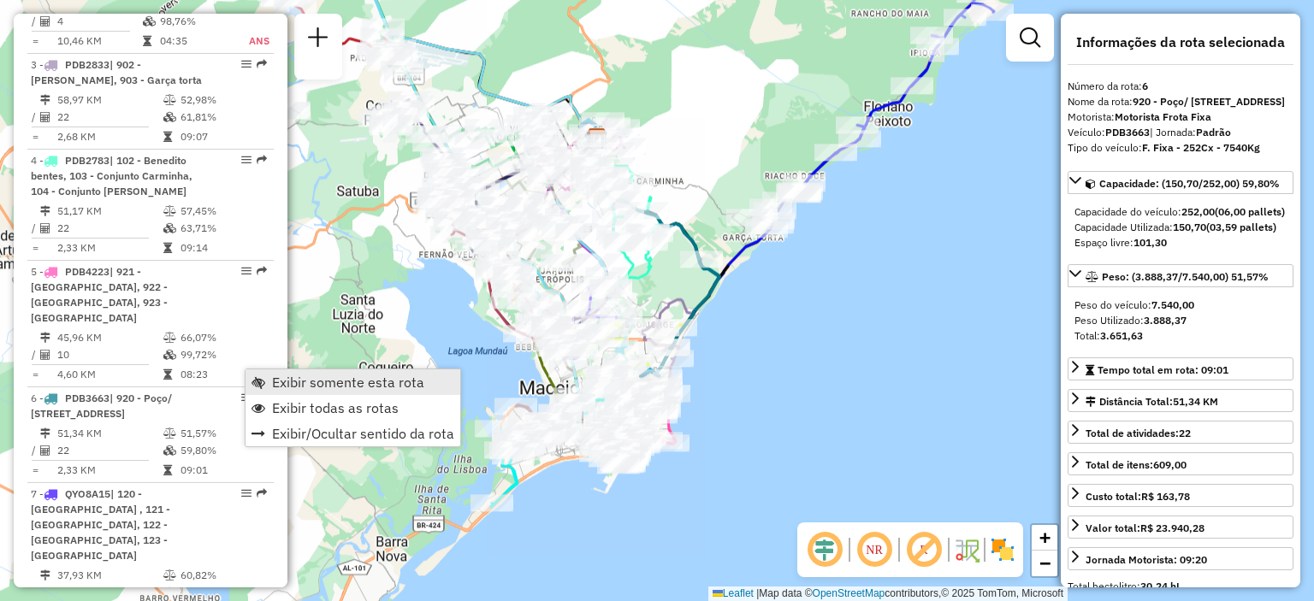
click at [256, 380] on span "Exibir somente esta rota" at bounding box center [258, 382] width 14 height 14
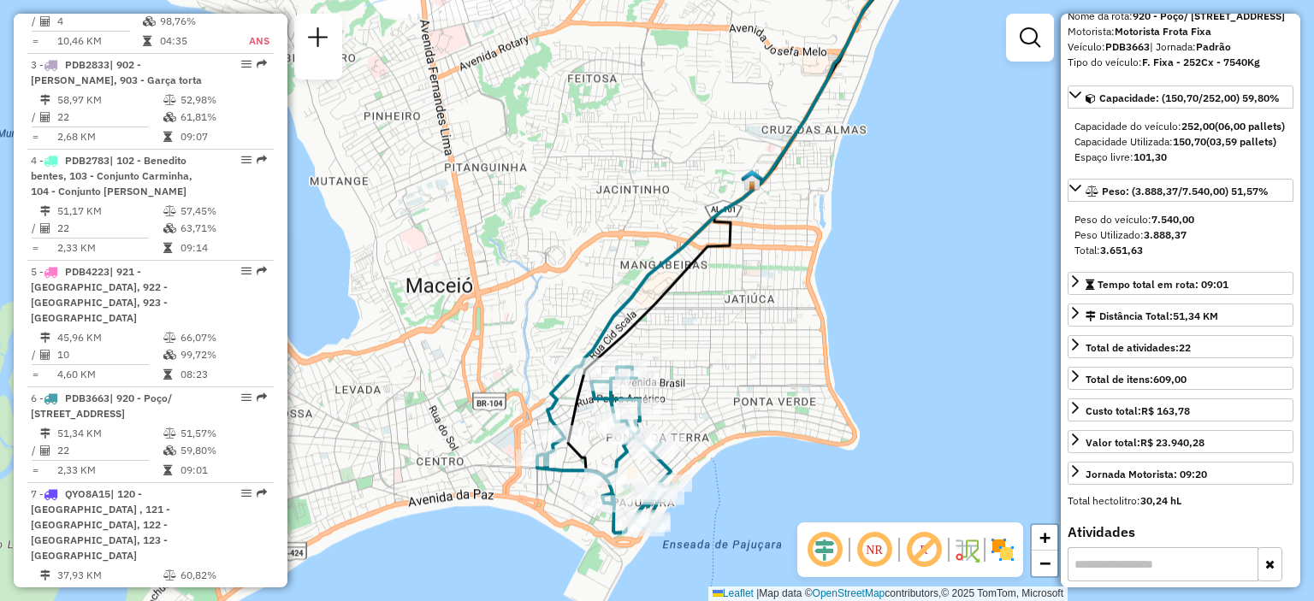
scroll to position [171, 0]
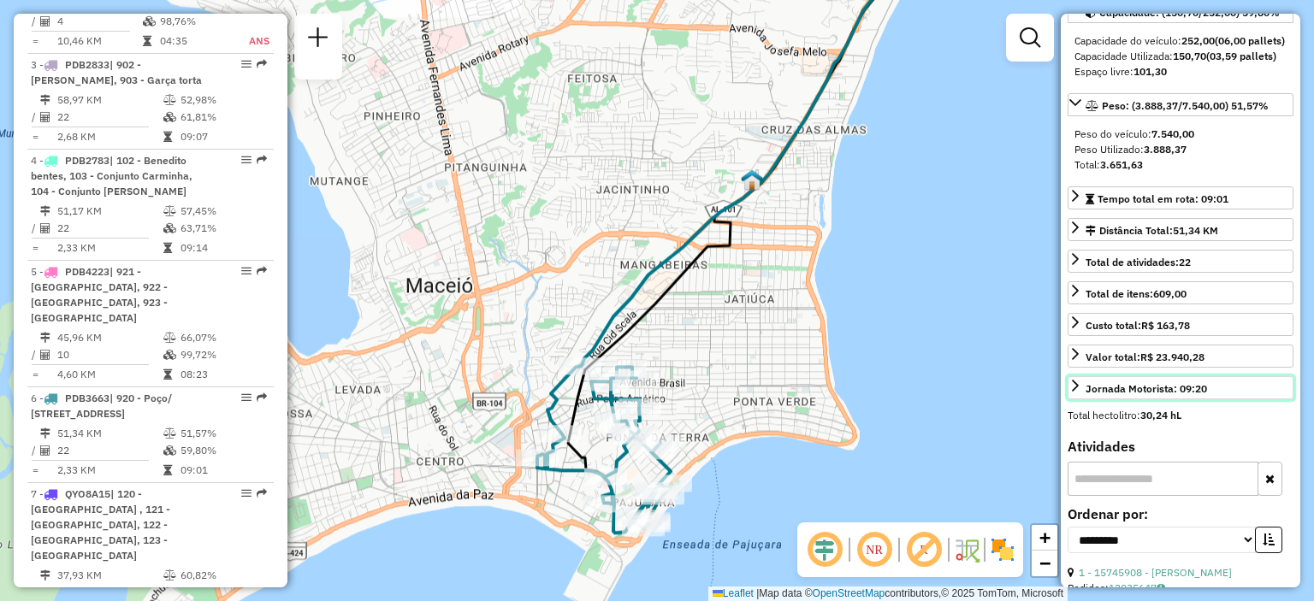
click at [1215, 399] on link "Jornada Motorista: 09:20" at bounding box center [1180, 387] width 226 height 23
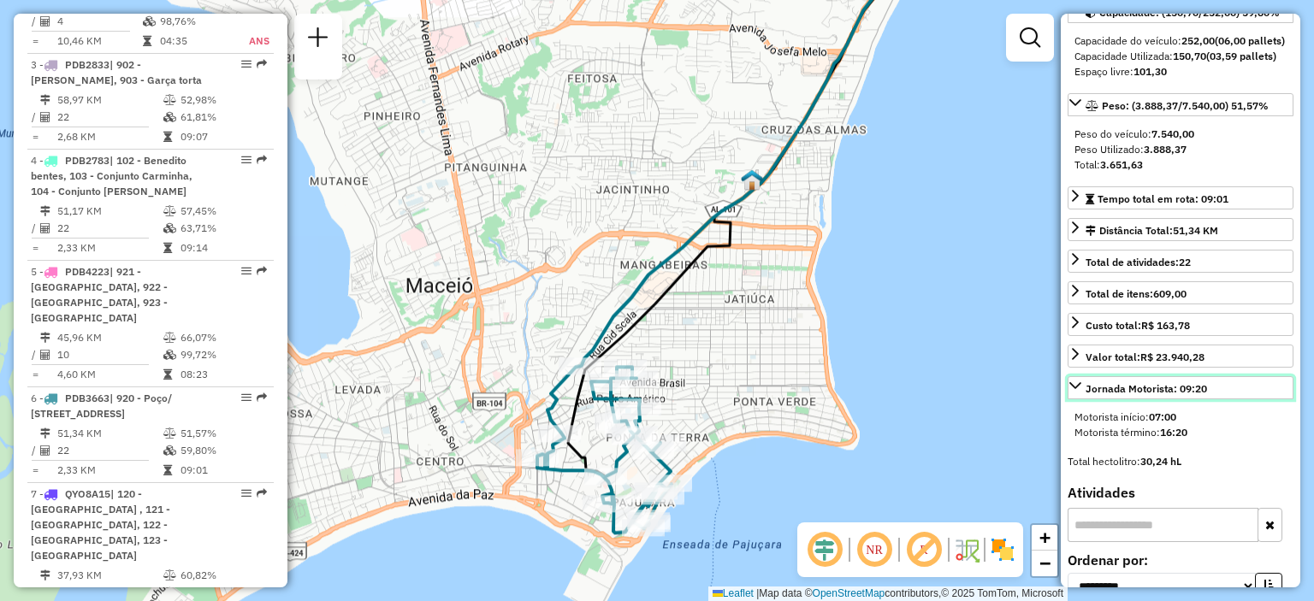
click at [1215, 399] on link "Jornada Motorista: 09:20" at bounding box center [1180, 387] width 226 height 23
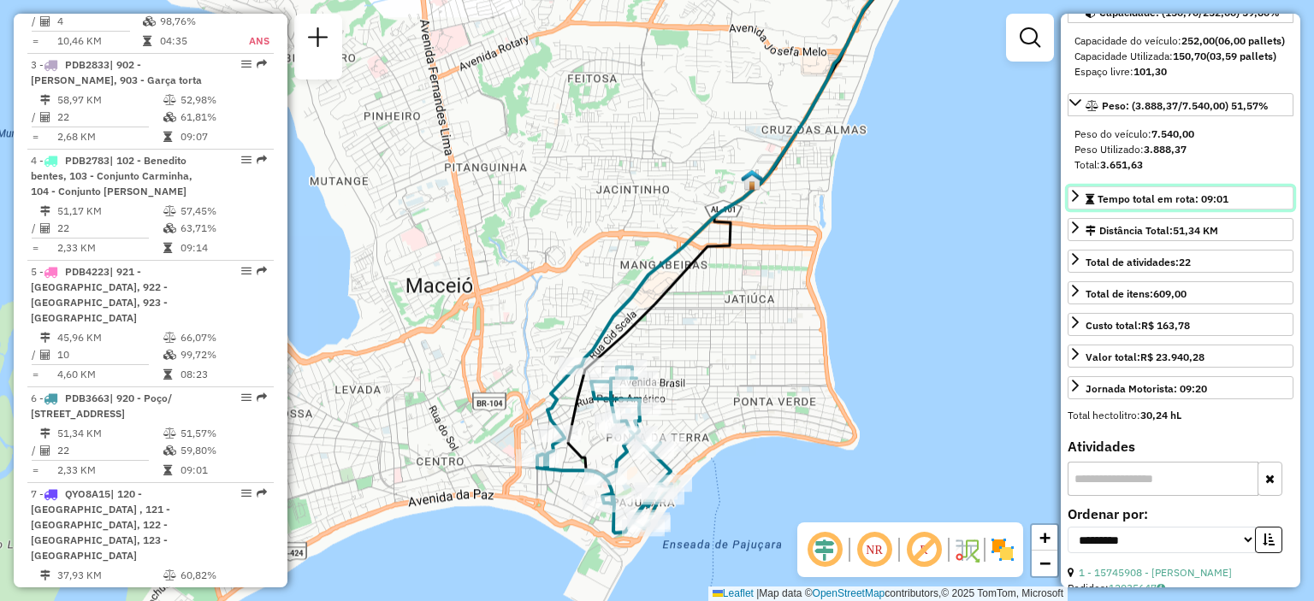
click at [1201, 205] on span "Tempo total em rota: 09:01" at bounding box center [1162, 198] width 131 height 13
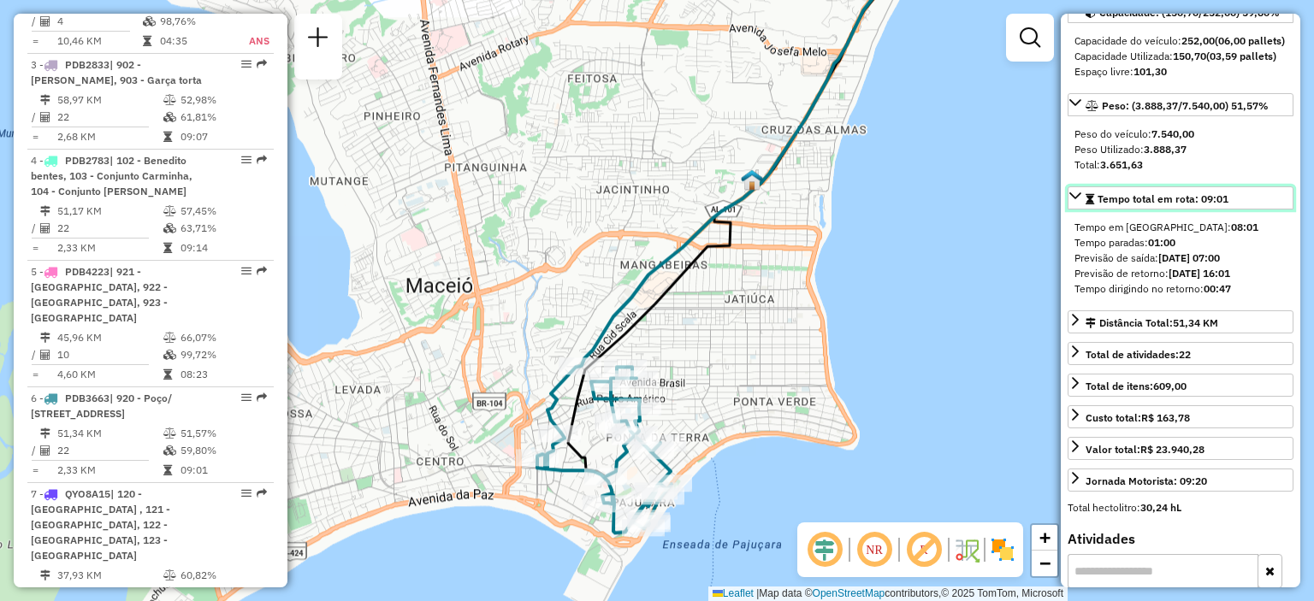
click at [1201, 205] on span "Tempo total em rota: 09:01" at bounding box center [1162, 198] width 131 height 13
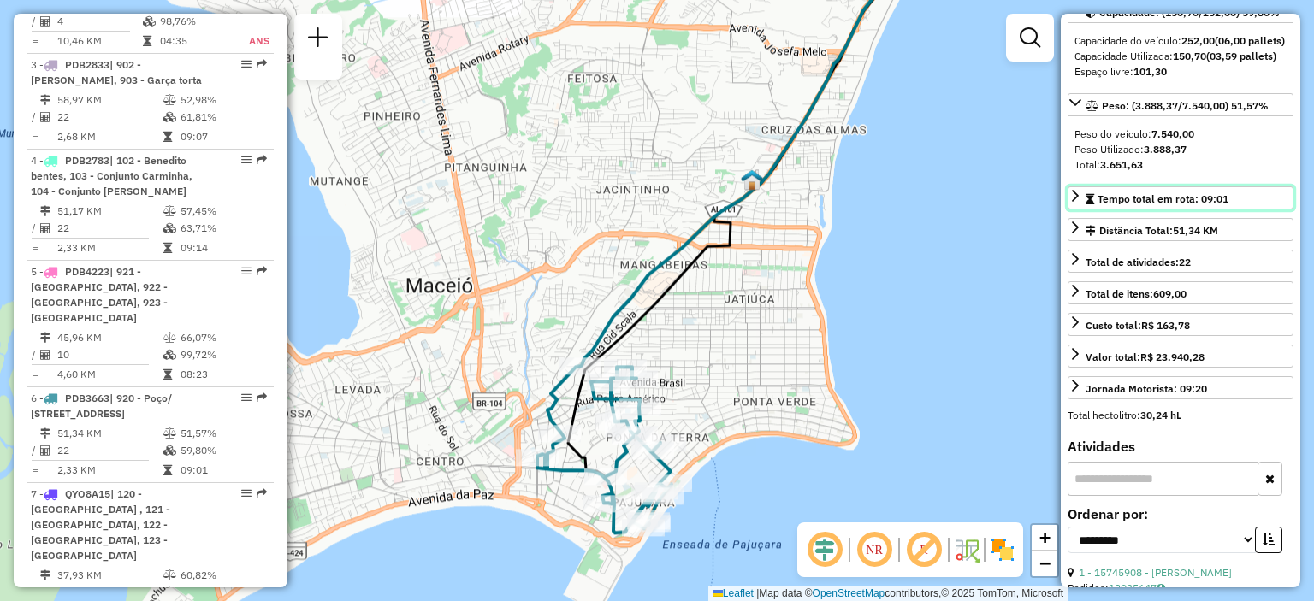
scroll to position [0, 0]
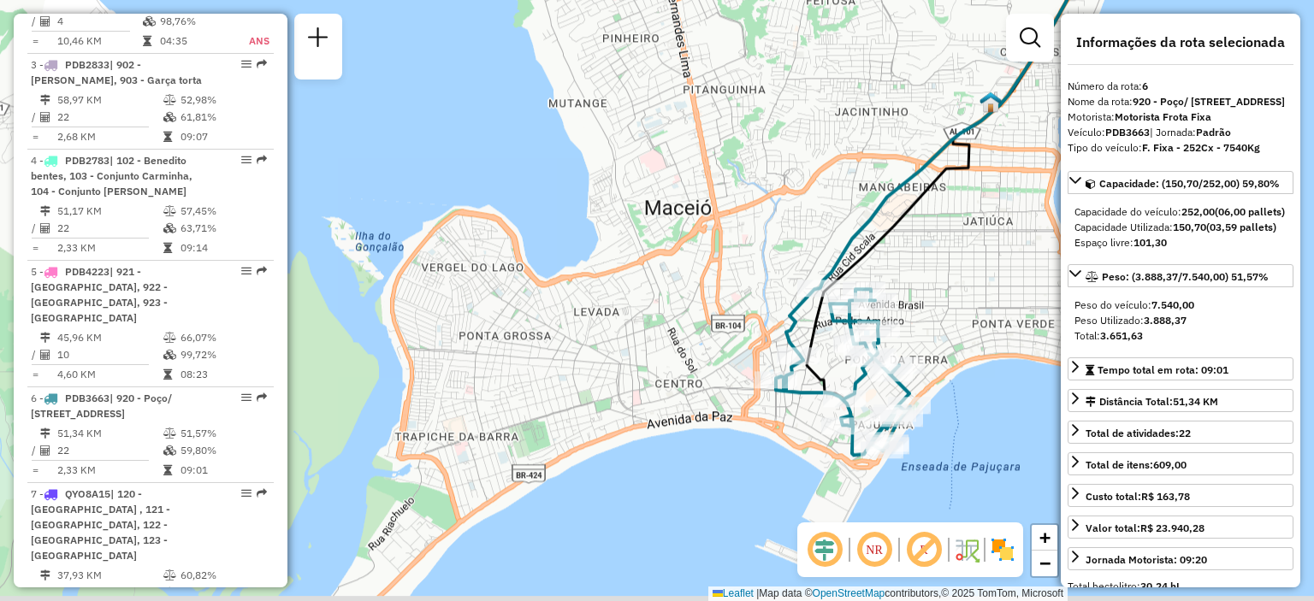
drag, startPoint x: 452, startPoint y: 471, endPoint x: 658, endPoint y: 393, distance: 219.5
click at [658, 393] on div "Janela de atendimento Grade de atendimento Capacidade Transportadoras Veículos …" at bounding box center [657, 300] width 1314 height 601
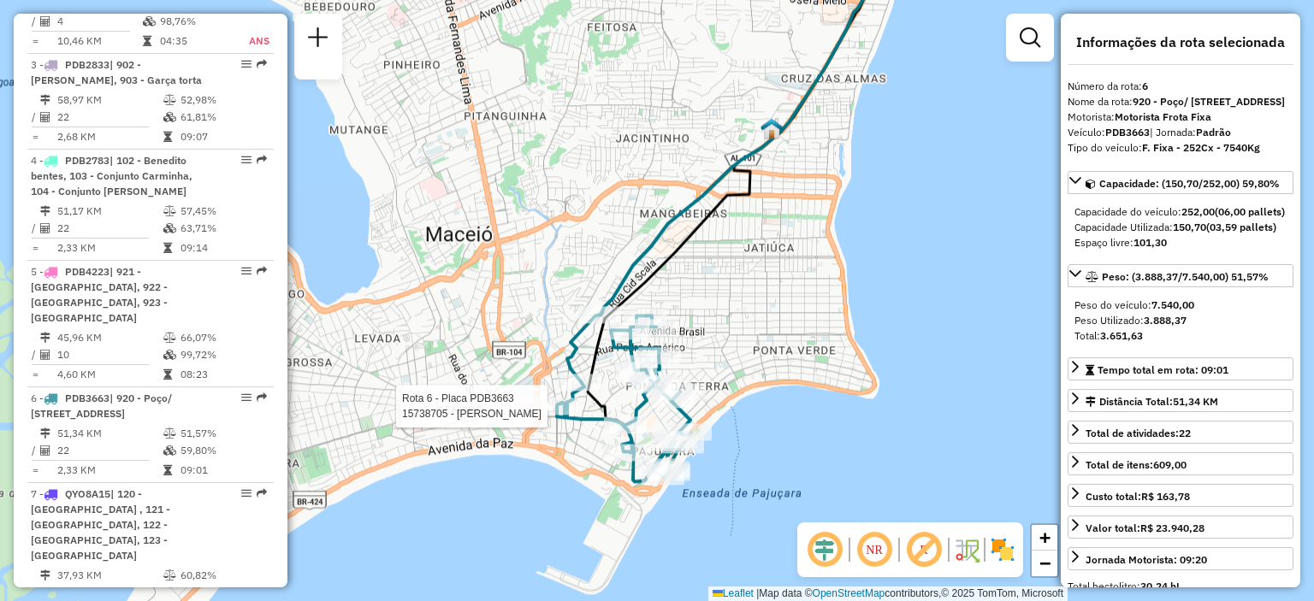
drag, startPoint x: 658, startPoint y: 393, endPoint x: 472, endPoint y: 420, distance: 187.5
click at [472, 420] on div "Rota 6 - Placa PDB3663 15738705 - MARIA JOSINEIDE Janela de atendimento Grade d…" at bounding box center [657, 300] width 1314 height 601
